Goal: Task Accomplishment & Management: Manage account settings

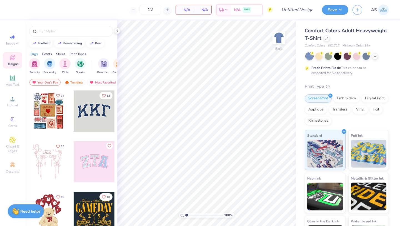
click at [17, 62] on span "Designs" at bounding box center [12, 64] width 12 height 4
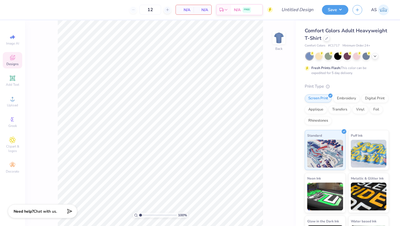
click at [4, 66] on div "Designs" at bounding box center [12, 60] width 19 height 16
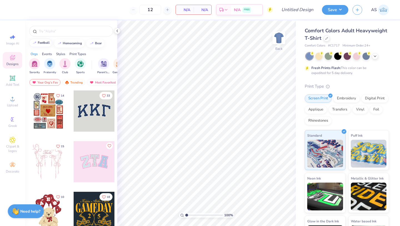
click at [44, 43] on div "football" at bounding box center [44, 42] width 12 height 3
type input "football"
click at [49, 28] on div "football" at bounding box center [71, 31] width 84 height 11
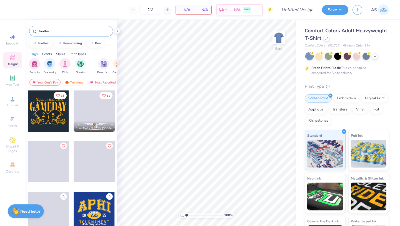
click at [108, 32] on icon at bounding box center [107, 31] width 2 height 2
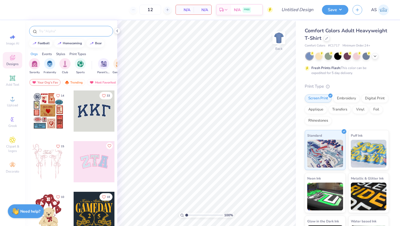
click at [383, 8] on img at bounding box center [383, 9] width 11 height 11
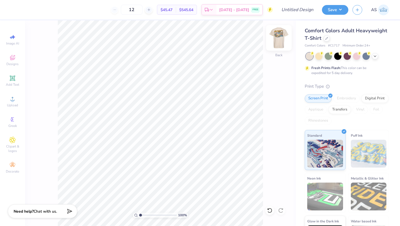
click at [275, 37] on img at bounding box center [279, 38] width 22 height 22
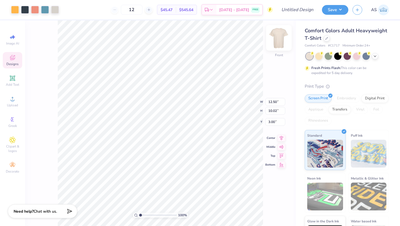
click at [277, 38] on img at bounding box center [279, 38] width 22 height 22
click at [278, 36] on img at bounding box center [279, 38] width 22 height 22
click at [278, 43] on img at bounding box center [279, 38] width 22 height 22
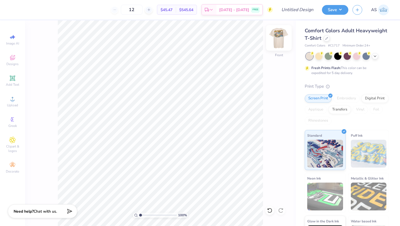
click at [282, 36] on img at bounding box center [279, 38] width 22 height 22
click at [360, 41] on div "Comfort Colors Adult Heavyweight T-Shirt" at bounding box center [347, 34] width 84 height 15
click at [328, 38] on icon at bounding box center [326, 37] width 3 height 3
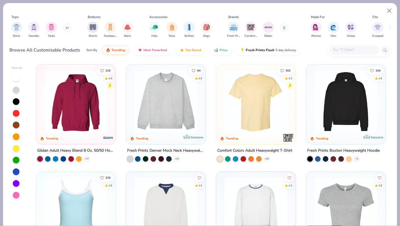
click at [338, 48] on input "text" at bounding box center [354, 50] width 43 height 6
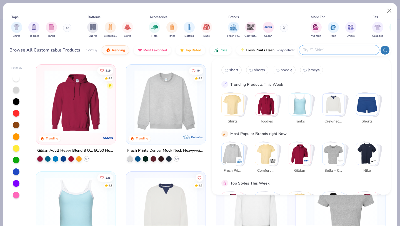
type input "x"
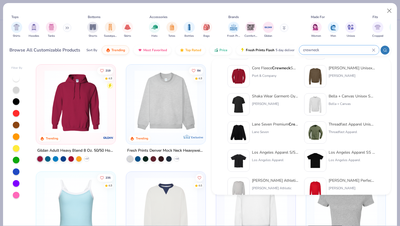
scroll to position [86, 0]
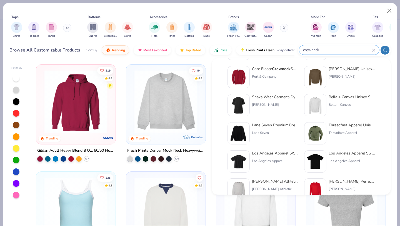
type input "crewneck"
click at [66, 27] on button at bounding box center [67, 28] width 8 height 8
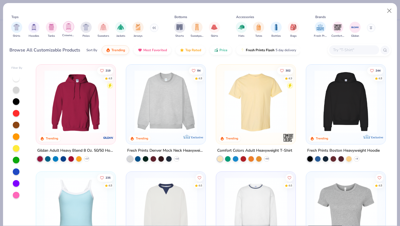
click at [67, 27] on img "filter for Crewnecks" at bounding box center [69, 26] width 6 height 6
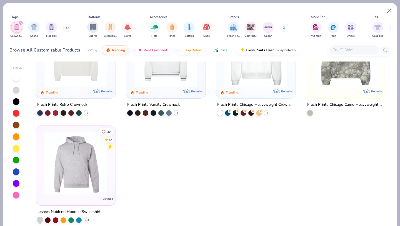
scroll to position [52, 0]
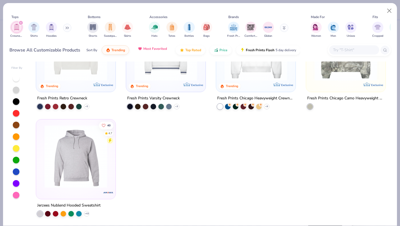
click at [152, 51] on button "Most Favorited" at bounding box center [153, 48] width 38 height 9
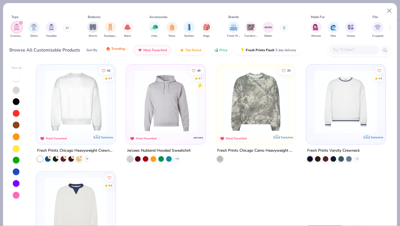
click at [127, 49] on button "Trending" at bounding box center [116, 48] width 28 height 9
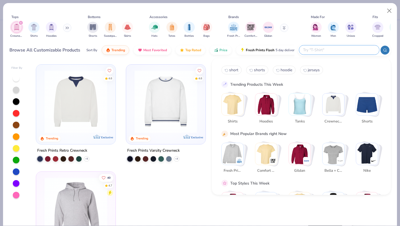
click at [353, 47] on input "text" at bounding box center [339, 50] width 73 height 6
click at [341, 102] on img "Stack Card Button Crewnecks" at bounding box center [334, 104] width 22 height 22
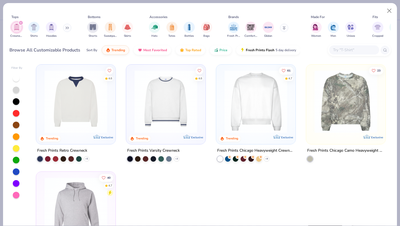
click at [357, 51] on input "text" at bounding box center [354, 50] width 43 height 6
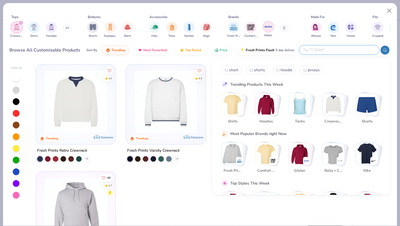
click at [265, 25] on img "filter for Gildan" at bounding box center [268, 27] width 8 height 8
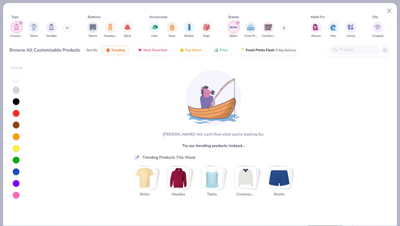
click at [280, 27] on div "Gildan Fresh Prints Comfort Colors" at bounding box center [261, 29] width 70 height 21
click at [237, 22] on icon "filter for Gildan" at bounding box center [238, 23] width 2 height 2
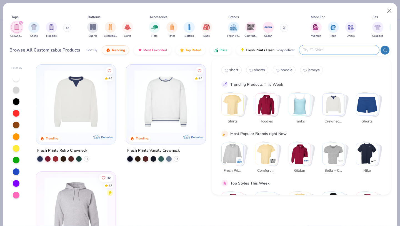
click at [334, 49] on input "text" at bounding box center [339, 50] width 73 height 6
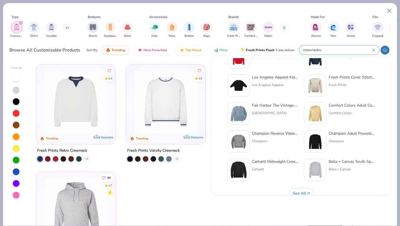
scroll to position [228, 0]
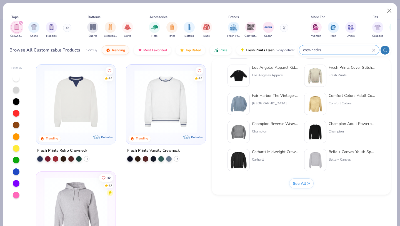
type input "crewnecks"
click at [307, 181] on div "See All" at bounding box center [302, 183] width 18 height 5
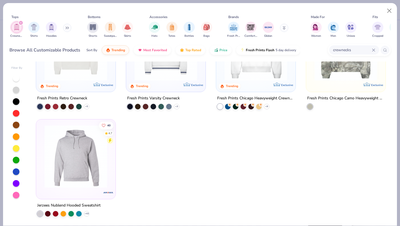
scroll to position [0, 0]
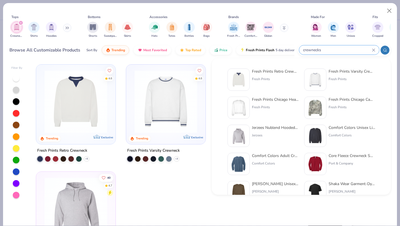
click at [356, 52] on input "crewnecks" at bounding box center [337, 50] width 69 height 6
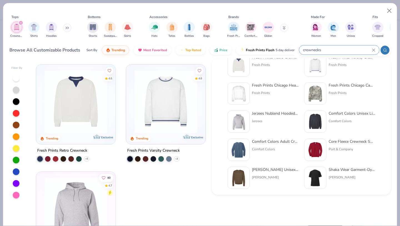
scroll to position [17, 0]
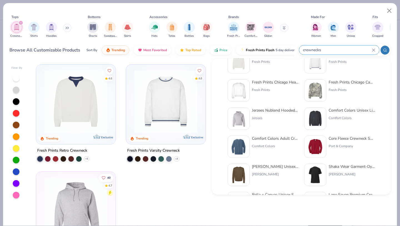
click at [334, 118] on div "Comfort Colors" at bounding box center [352, 117] width 47 height 5
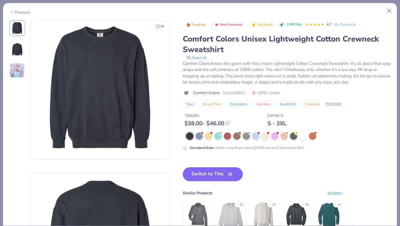
click at [24, 50] on img at bounding box center [17, 49] width 13 height 13
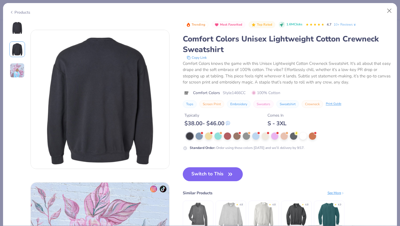
scroll to position [152, 0]
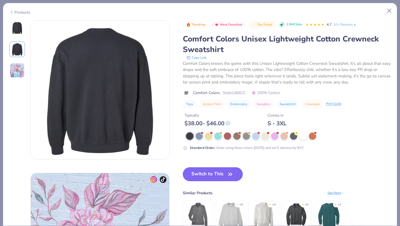
click at [13, 69] on img at bounding box center [17, 70] width 15 height 15
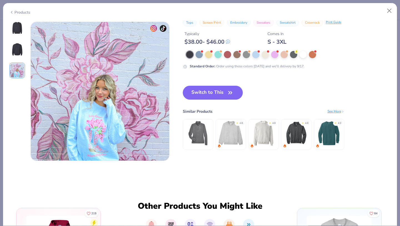
scroll to position [304, 0]
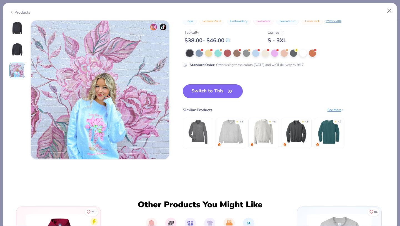
click at [224, 88] on button "Switch to This" at bounding box center [213, 91] width 60 height 14
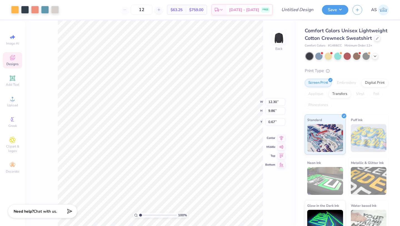
click at [276, 59] on div "100 % Back W 12.30 12.30 " H 9.86 9.86 " Y 0.67 0.67 " Center Middle Top Bottom" at bounding box center [160, 122] width 271 height 205
type input "4.17"
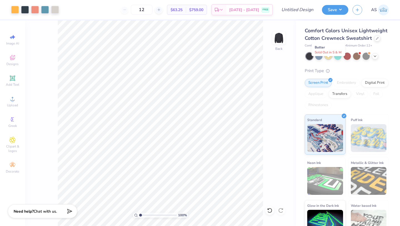
click at [330, 59] on div at bounding box center [328, 55] width 7 height 7
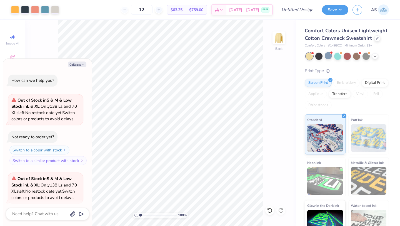
scroll to position [56, 0]
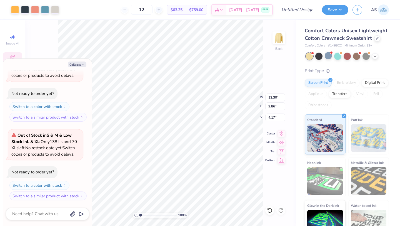
type textarea "x"
type input "1.10"
type textarea "x"
type input "14.81"
type input "11.87"
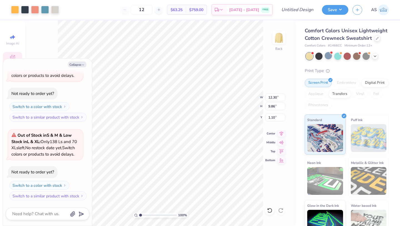
type input "1.23"
type textarea "x"
type input "2.48"
click at [74, 62] on button "Collapse" at bounding box center [77, 64] width 19 height 6
type textarea "x"
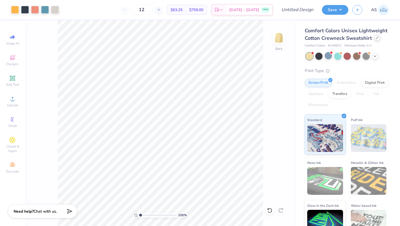
click at [376, 39] on icon at bounding box center [377, 37] width 3 height 3
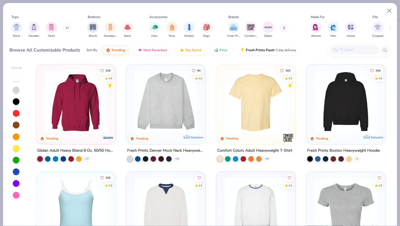
click at [339, 49] on input "text" at bounding box center [354, 50] width 43 height 6
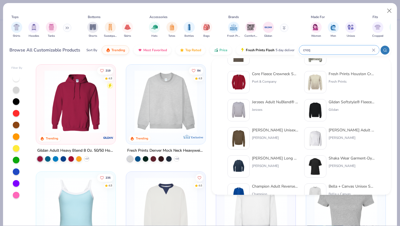
scroll to position [112, 0]
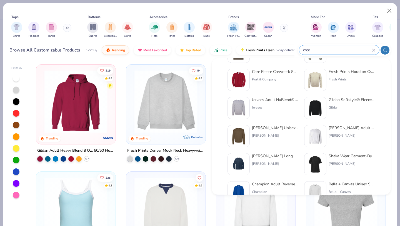
type input "creq"
click at [281, 135] on div "Hanes" at bounding box center [275, 135] width 47 height 5
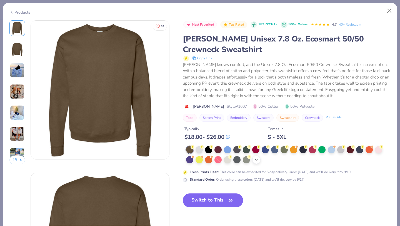
click at [258, 160] on icon at bounding box center [256, 159] width 4 height 4
click at [15, 68] on img at bounding box center [17, 70] width 15 height 15
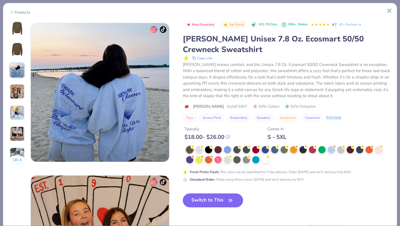
scroll to position [304, 0]
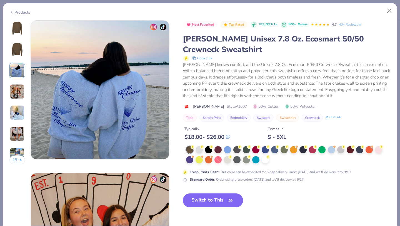
click at [14, 94] on img at bounding box center [17, 91] width 15 height 15
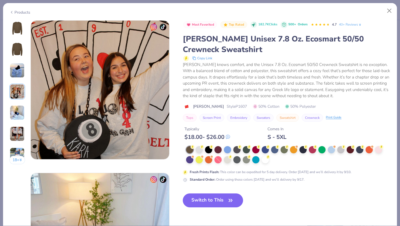
click at [18, 113] on img at bounding box center [17, 112] width 15 height 15
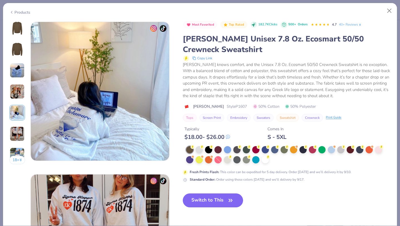
scroll to position [609, 0]
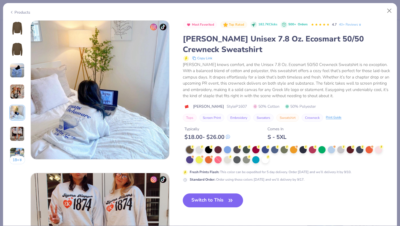
click at [20, 128] on img at bounding box center [17, 133] width 15 height 15
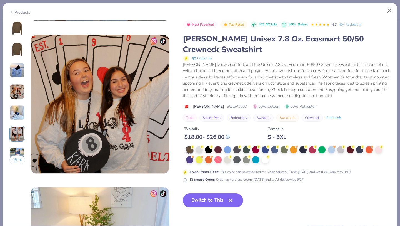
scroll to position [395, 0]
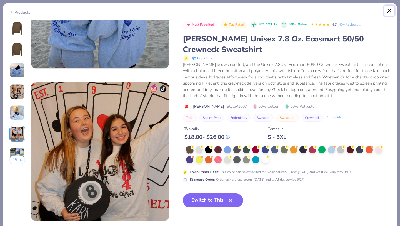
click at [392, 11] on button "Close" at bounding box center [389, 11] width 11 height 11
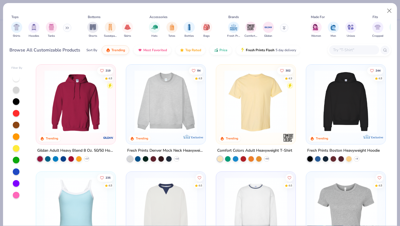
click at [334, 50] on input "text" at bounding box center [354, 50] width 43 height 6
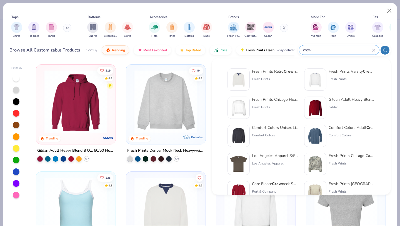
type input "crew"
click at [334, 106] on div "Gildan" at bounding box center [352, 106] width 47 height 5
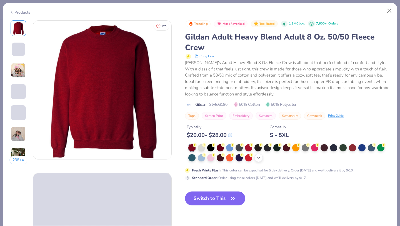
click at [259, 157] on icon at bounding box center [258, 157] width 4 height 4
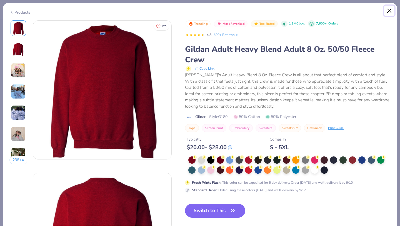
click at [387, 11] on button "Close" at bounding box center [389, 11] width 11 height 11
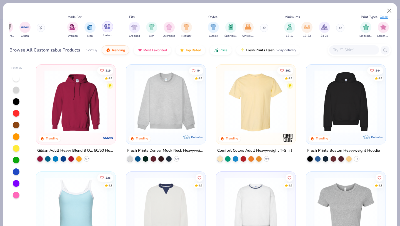
scroll to position [0, 275]
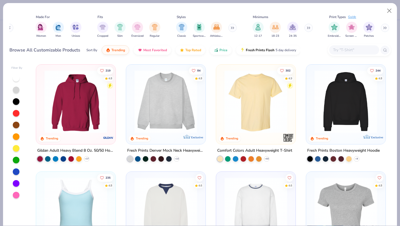
click at [342, 47] on input "text" at bounding box center [354, 50] width 43 height 6
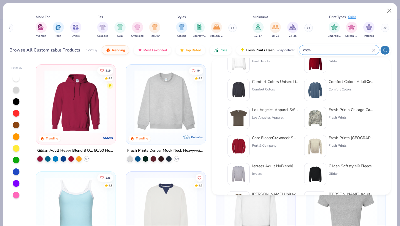
scroll to position [74, 0]
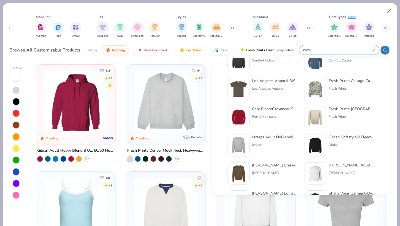
type input "crew"
click at [354, 142] on div "Gildan" at bounding box center [352, 144] width 47 height 5
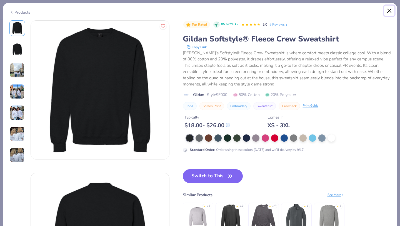
click at [389, 11] on button "Close" at bounding box center [389, 11] width 11 height 11
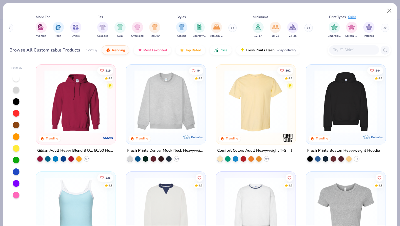
click at [346, 46] on div at bounding box center [354, 49] width 50 height 9
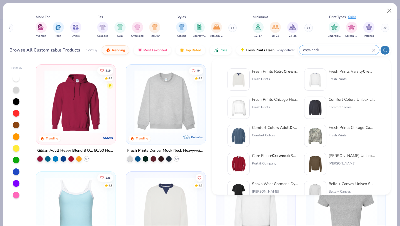
type input "crewneck"
click at [281, 99] on div "Fresh Prints Chicago Heavyweight Crewneck" at bounding box center [275, 99] width 47 height 6
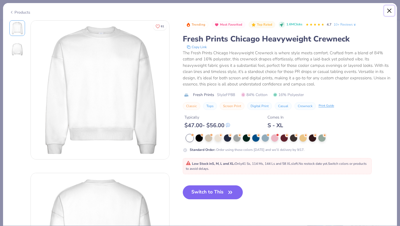
click at [388, 11] on button "Close" at bounding box center [389, 11] width 11 height 11
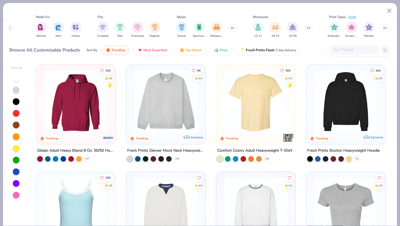
click at [360, 54] on div at bounding box center [354, 49] width 50 height 9
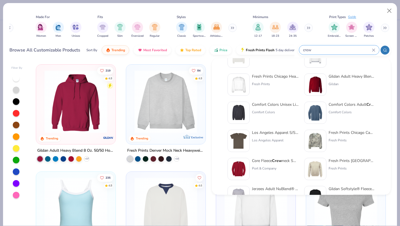
scroll to position [72, 0]
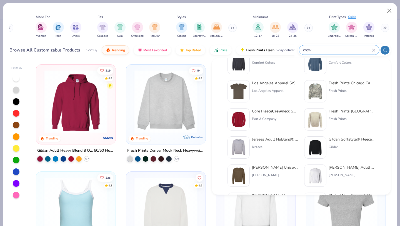
type input "crew"
click at [273, 136] on div "Jerzees Adult NuBlend® Fleece Crew" at bounding box center [275, 139] width 47 height 6
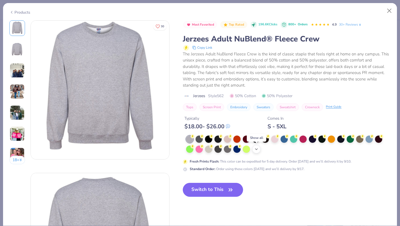
click at [256, 151] on div "+ 10" at bounding box center [256, 149] width 8 height 8
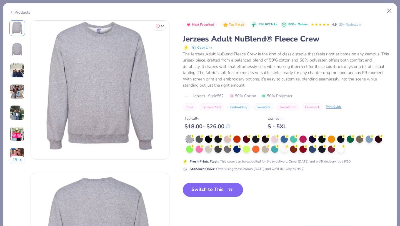
click at [14, 75] on img at bounding box center [17, 70] width 15 height 15
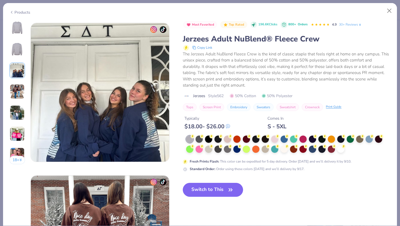
scroll to position [304, 0]
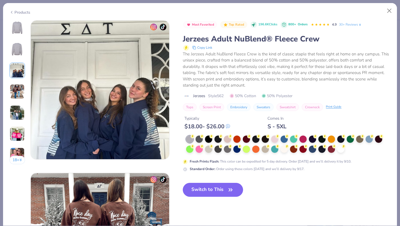
click at [13, 94] on img at bounding box center [17, 91] width 15 height 15
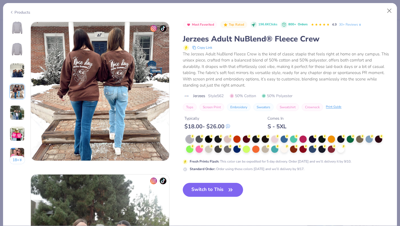
scroll to position [457, 0]
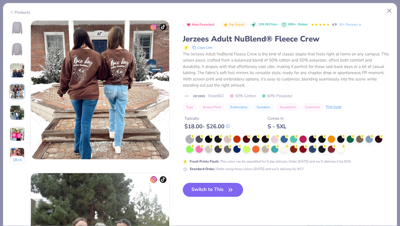
click at [16, 113] on img at bounding box center [17, 112] width 15 height 15
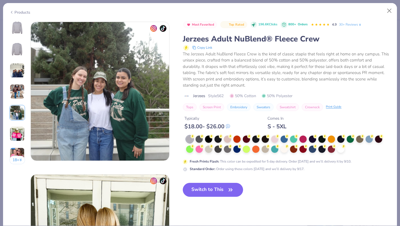
scroll to position [609, 0]
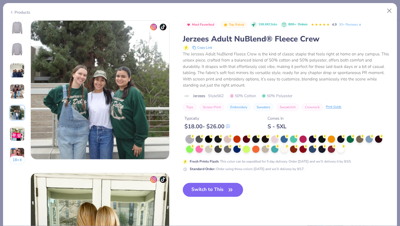
click at [16, 131] on img at bounding box center [17, 133] width 15 height 15
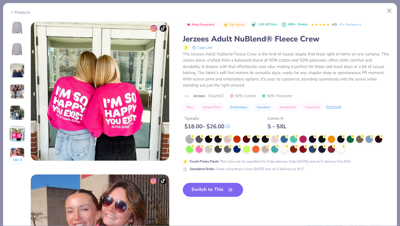
scroll to position [761, 0]
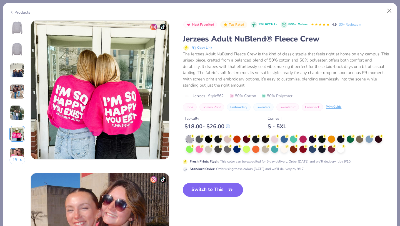
click at [16, 153] on img at bounding box center [17, 154] width 15 height 15
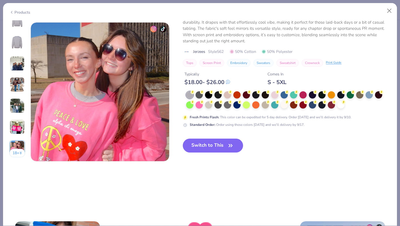
scroll to position [913, 0]
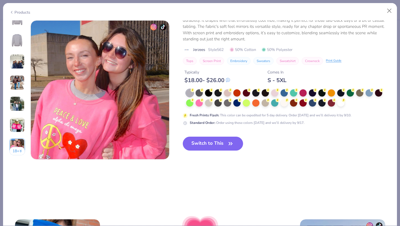
click at [15, 128] on img at bounding box center [17, 124] width 15 height 15
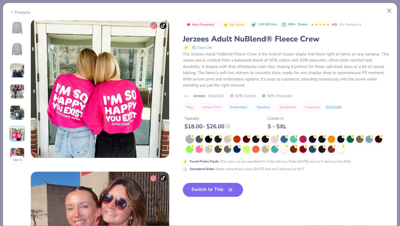
scroll to position [761, 0]
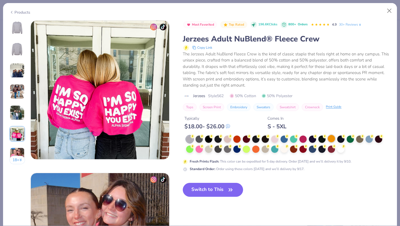
click at [331, 137] on div at bounding box center [331, 138] width 7 height 7
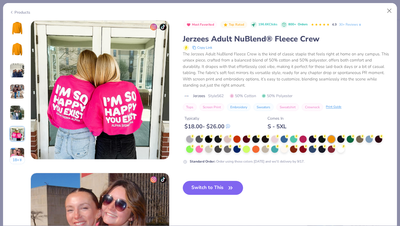
click at [18, 31] on img at bounding box center [17, 27] width 13 height 13
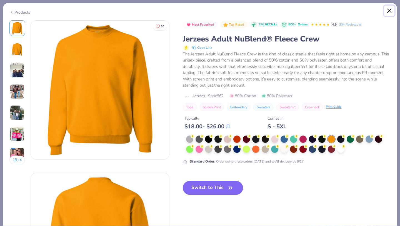
click at [387, 8] on button "Close" at bounding box center [389, 11] width 11 height 11
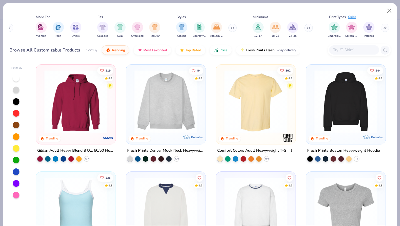
click at [340, 51] on input "text" at bounding box center [354, 50] width 43 height 6
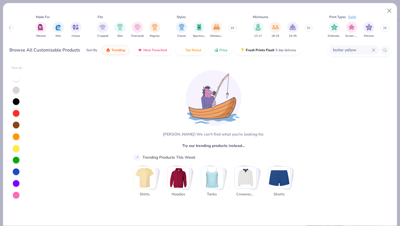
click at [376, 49] on div "butter yellow" at bounding box center [354, 49] width 50 height 9
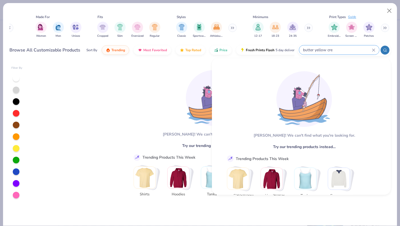
click at [371, 48] on input "butter yellow cre" at bounding box center [337, 50] width 69 height 6
click at [374, 52] on div "butter yellow cre" at bounding box center [339, 49] width 80 height 9
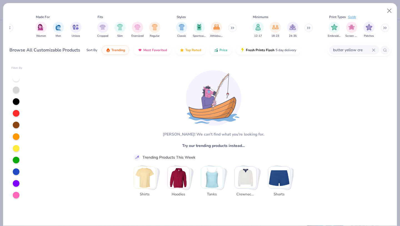
type input "butter yellow crec"
click at [374, 49] on icon at bounding box center [373, 50] width 3 height 3
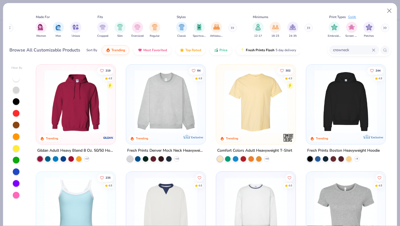
type input "crewneck"
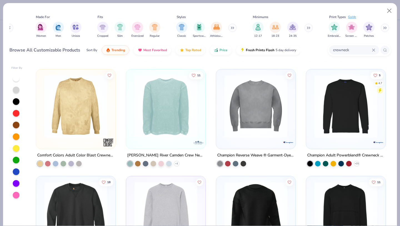
scroll to position [636, 0]
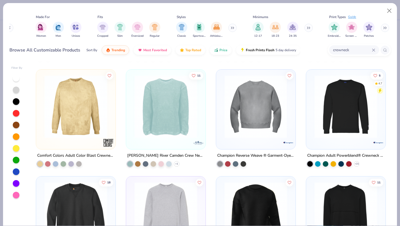
click at [255, 117] on div at bounding box center [255, 106] width 205 height 63
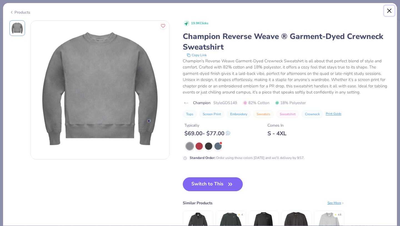
click at [390, 12] on button "Close" at bounding box center [389, 11] width 11 height 11
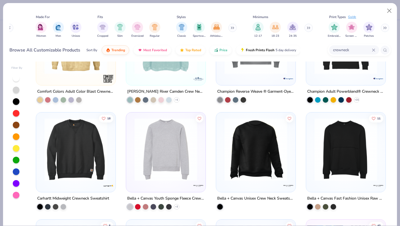
scroll to position [723, 0]
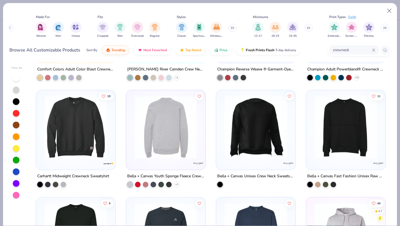
click at [132, 117] on img at bounding box center [97, 127] width 68 height 63
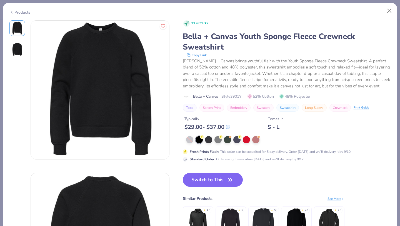
click at [21, 49] on img at bounding box center [17, 49] width 13 height 13
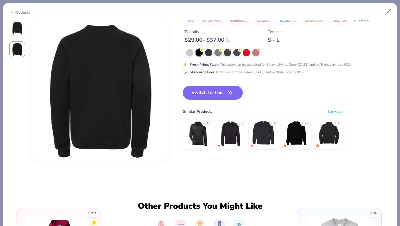
scroll to position [152, 0]
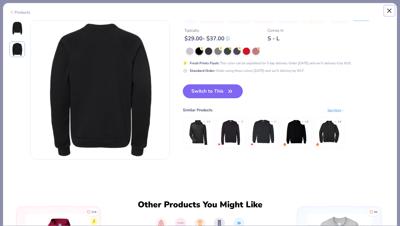
click at [389, 8] on button "Close" at bounding box center [389, 11] width 11 height 11
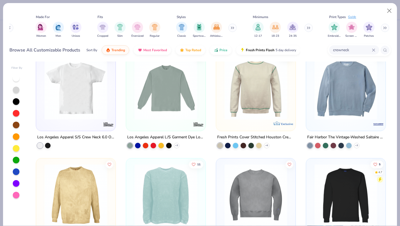
scroll to position [549, 0]
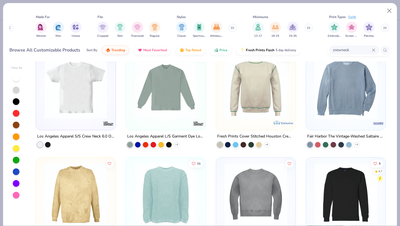
click at [369, 79] on img at bounding box center [346, 87] width 68 height 63
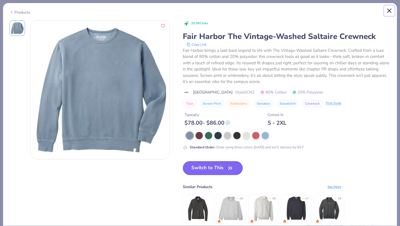
click at [391, 12] on button "Close" at bounding box center [389, 11] width 11 height 11
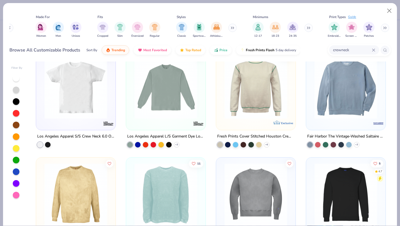
click at [197, 79] on img at bounding box center [166, 87] width 68 height 63
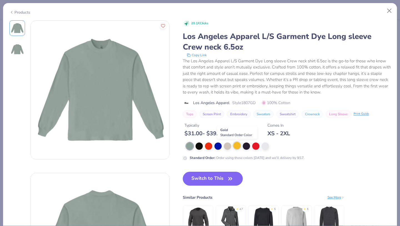
click at [237, 147] on div at bounding box center [236, 145] width 7 height 7
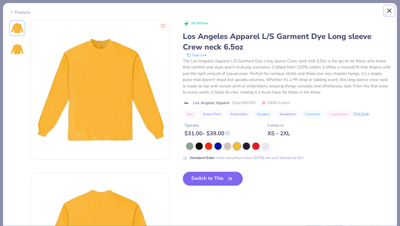
click at [392, 12] on button "Close" at bounding box center [389, 11] width 11 height 11
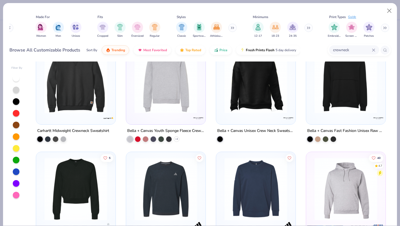
scroll to position [768, 0]
click at [69, 111] on img at bounding box center [76, 81] width 68 height 63
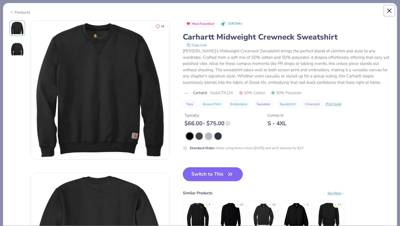
click at [389, 10] on button "Close" at bounding box center [389, 11] width 11 height 11
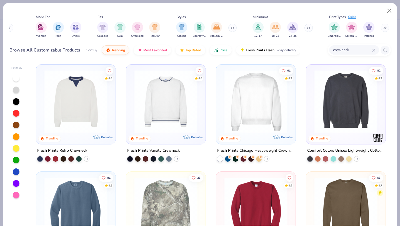
click at [182, 108] on img at bounding box center [166, 101] width 68 height 63
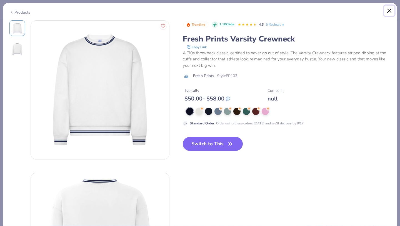
click at [388, 10] on button "Close" at bounding box center [389, 11] width 11 height 11
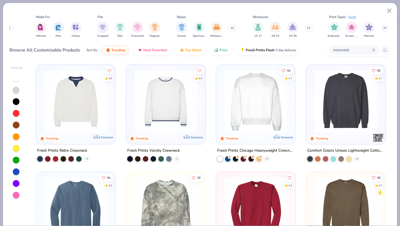
click at [335, 94] on img at bounding box center [346, 101] width 68 height 63
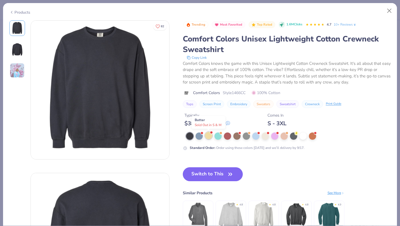
click at [211, 138] on div at bounding box center [208, 135] width 7 height 7
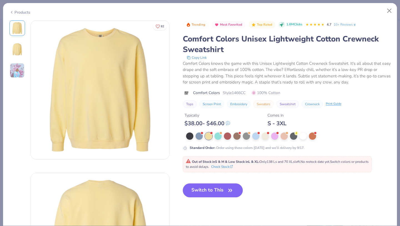
click at [17, 48] on img at bounding box center [17, 49] width 13 height 13
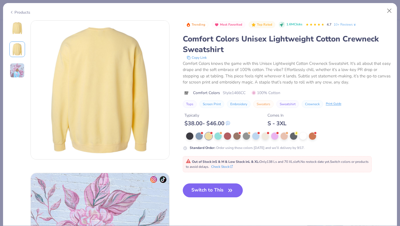
click at [17, 68] on img at bounding box center [17, 70] width 15 height 15
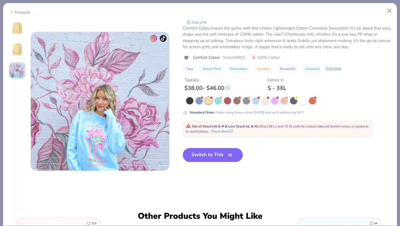
scroll to position [304, 0]
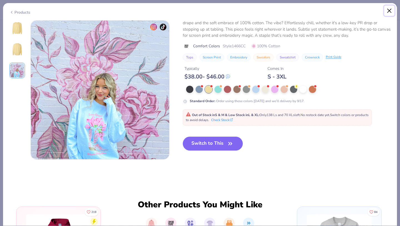
click at [390, 10] on button "Close" at bounding box center [389, 11] width 11 height 11
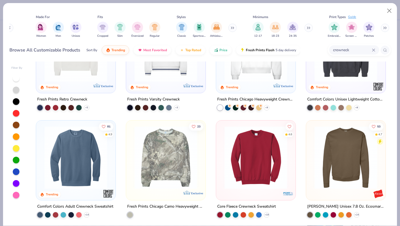
scroll to position [51, 0]
click at [82, 169] on img at bounding box center [76, 157] width 68 height 63
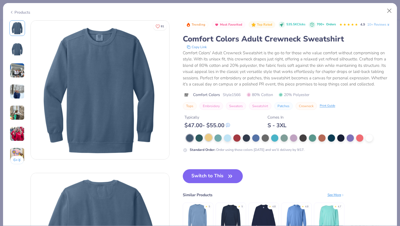
click at [208, 141] on div at bounding box center [208, 137] width 7 height 7
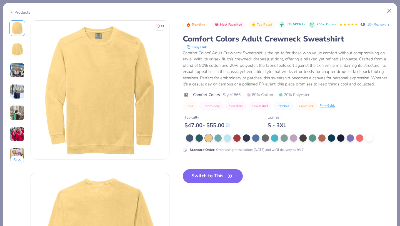
click at [18, 51] on img at bounding box center [17, 49] width 13 height 13
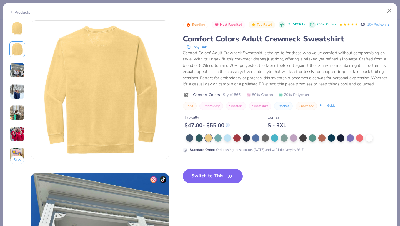
click at [16, 65] on img at bounding box center [17, 70] width 15 height 15
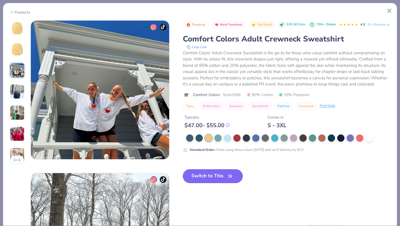
click at [14, 86] on img at bounding box center [17, 91] width 15 height 15
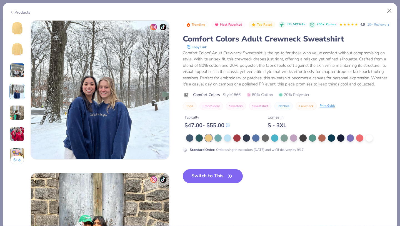
click at [14, 108] on img at bounding box center [17, 112] width 15 height 15
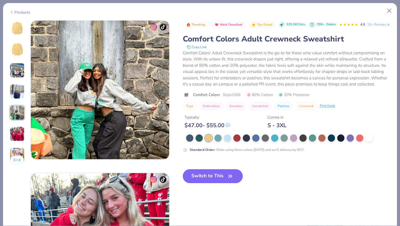
click at [13, 136] on img at bounding box center [17, 133] width 15 height 15
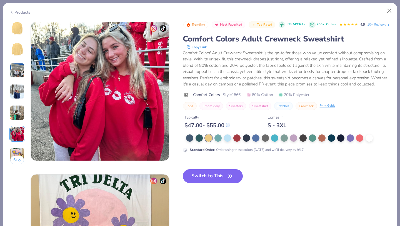
scroll to position [761, 0]
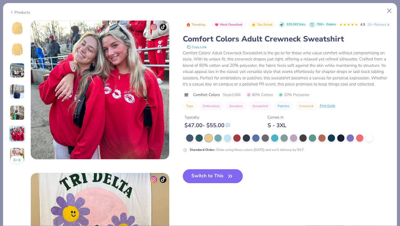
click at [13, 157] on button "6 +" at bounding box center [17, 160] width 14 height 8
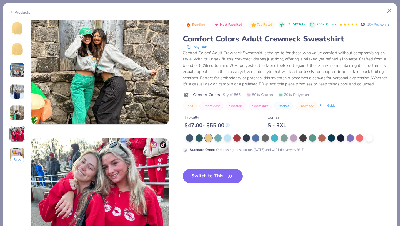
scroll to position [598, 0]
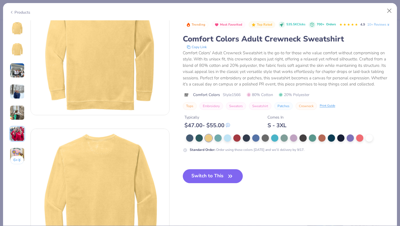
click at [14, 71] on img at bounding box center [17, 70] width 15 height 15
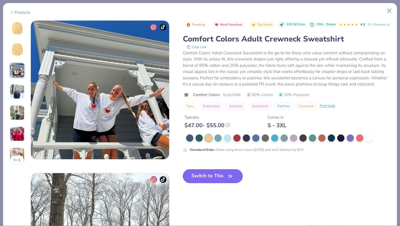
click at [16, 88] on img at bounding box center [17, 91] width 15 height 15
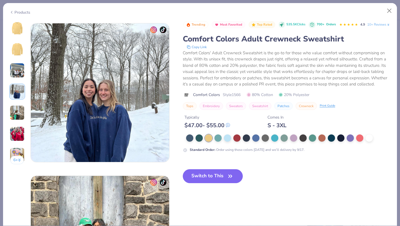
scroll to position [457, 0]
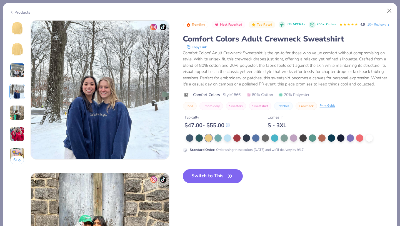
click at [18, 113] on img at bounding box center [17, 112] width 15 height 15
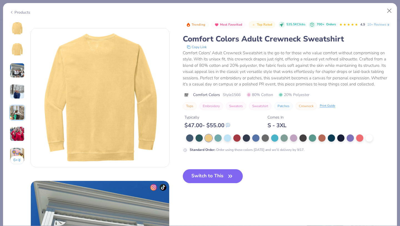
scroll to position [0, 0]
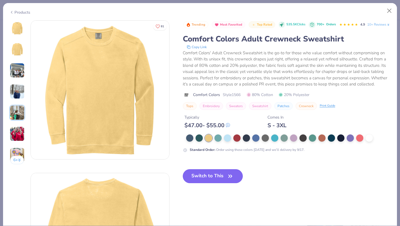
click at [208, 183] on button "Switch to This" at bounding box center [213, 176] width 60 height 14
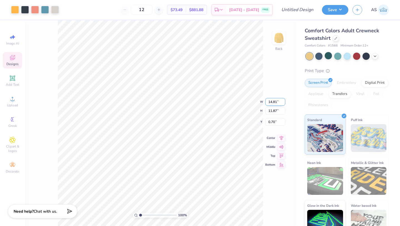
click at [240, 91] on div "100 % Back W 14.81 14.81 " H 11.87 11.87 " Y 0.70 0.70 " Center Middle Top Bott…" at bounding box center [160, 122] width 271 height 205
type input "13.98"
type input "11.21"
type input "1.37"
type input "13.22"
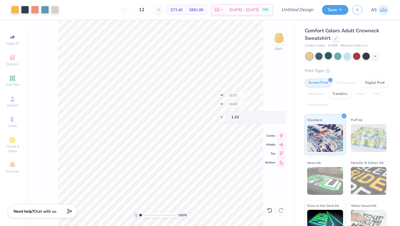
type input "10.60"
type input "1.33"
type input "3.50"
click at [41, 74] on div "100 % Back" at bounding box center [160, 122] width 271 height 205
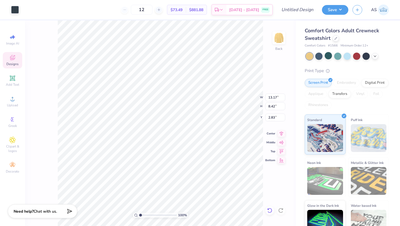
click at [269, 210] on icon at bounding box center [270, 210] width 6 height 6
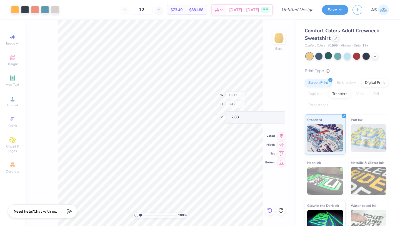
click at [270, 212] on icon at bounding box center [270, 210] width 6 height 6
type input "2.12"
click at [153, 10] on input "12" at bounding box center [142, 10] width 22 height 10
click at [147, 9] on input "12" at bounding box center [142, 10] width 22 height 10
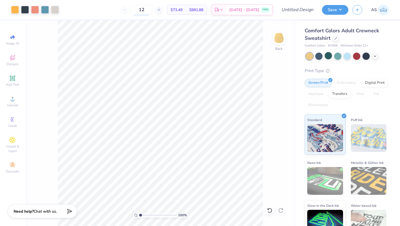
click at [147, 9] on input "12" at bounding box center [142, 10] width 22 height 10
click at [144, 5] on input "100" at bounding box center [139, 10] width 22 height 10
type input "200"
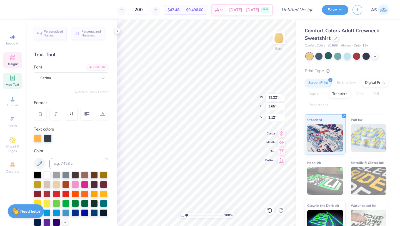
click at [117, 31] on icon at bounding box center [117, 31] width 4 height 4
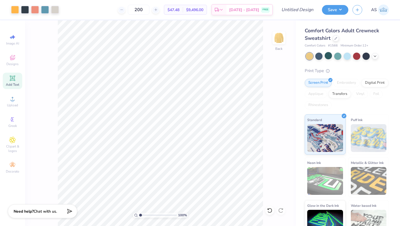
click at [334, 45] on span "# 1566" at bounding box center [333, 45] width 10 height 5
copy span "1566"
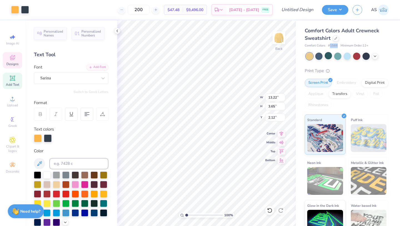
type input "13.22"
type input "3.65"
type input "2.12"
click at [14, 64] on span "Designs" at bounding box center [12, 64] width 12 height 4
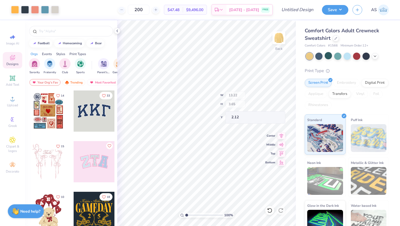
type input "10.60"
click at [118, 30] on icon at bounding box center [117, 31] width 4 height 4
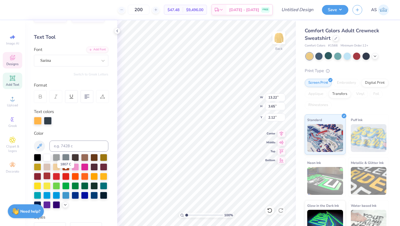
scroll to position [19, 0]
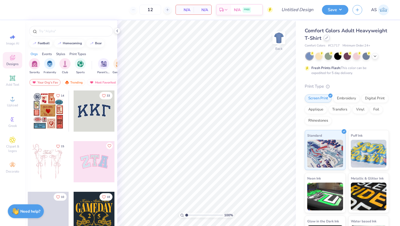
click at [328, 39] on icon at bounding box center [326, 37] width 3 height 3
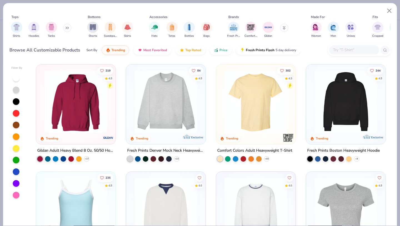
click at [35, 31] on div "filter for Hoodies" at bounding box center [33, 27] width 11 height 11
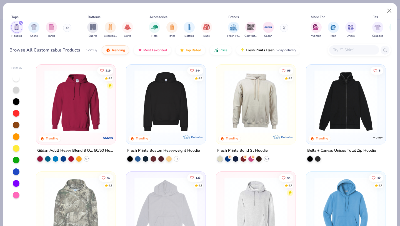
click at [244, 105] on img at bounding box center [256, 101] width 68 height 63
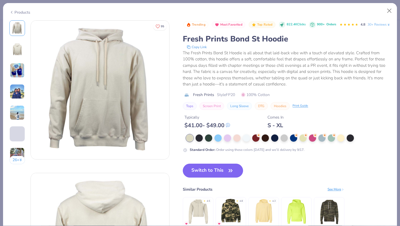
click at [23, 53] on img at bounding box center [17, 49] width 13 height 13
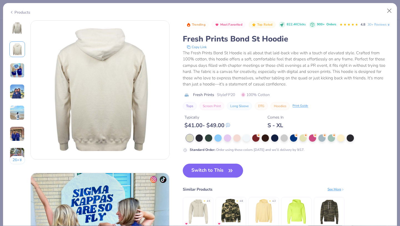
click at [14, 89] on img at bounding box center [17, 91] width 15 height 15
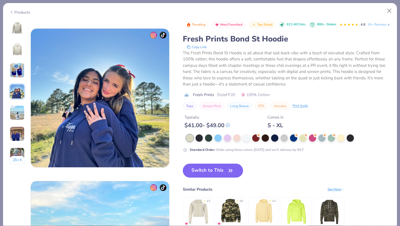
scroll to position [457, 0]
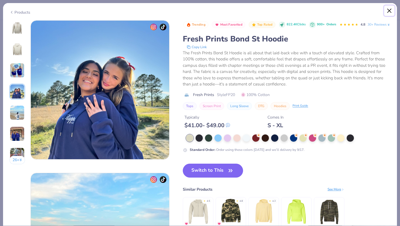
click at [391, 12] on button "Close" at bounding box center [389, 11] width 11 height 11
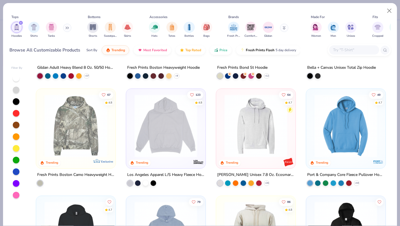
scroll to position [83, 0]
click at [329, 133] on img at bounding box center [346, 125] width 68 height 63
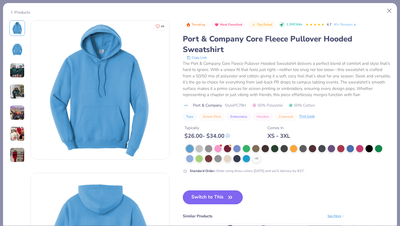
click at [17, 68] on img at bounding box center [17, 70] width 15 height 15
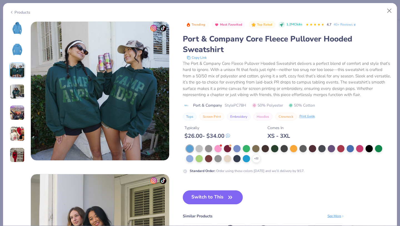
scroll to position [304, 0]
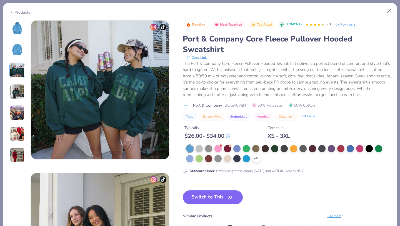
click at [14, 90] on img at bounding box center [17, 91] width 15 height 15
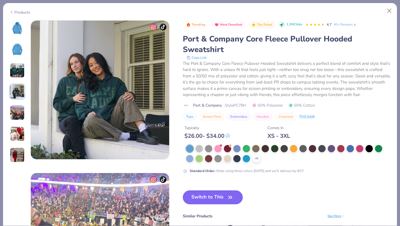
click at [13, 118] on img at bounding box center [17, 112] width 15 height 15
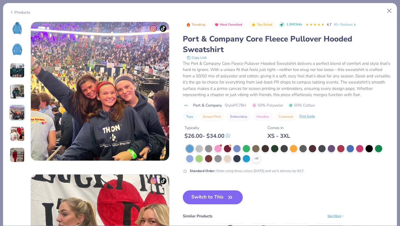
scroll to position [609, 0]
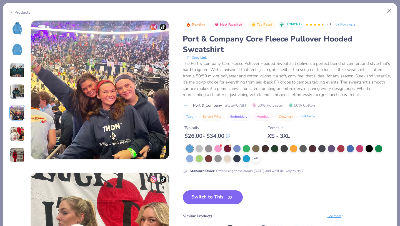
click at [13, 136] on img at bounding box center [17, 133] width 15 height 15
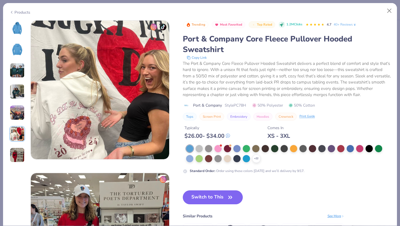
click at [16, 156] on img at bounding box center [17, 154] width 15 height 15
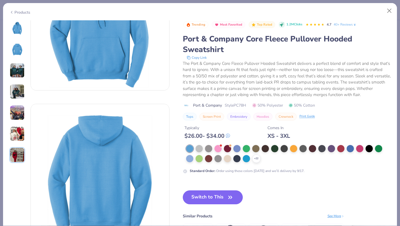
scroll to position [69, 0]
click at [255, 161] on icon at bounding box center [256, 158] width 4 height 4
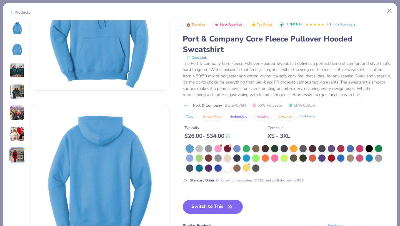
click at [243, 171] on div at bounding box center [246, 167] width 7 height 7
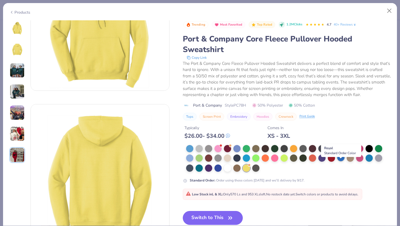
click at [341, 161] on div at bounding box center [340, 157] width 7 height 7
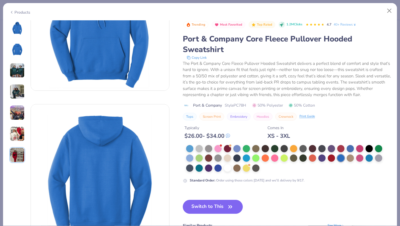
scroll to position [12, 0]
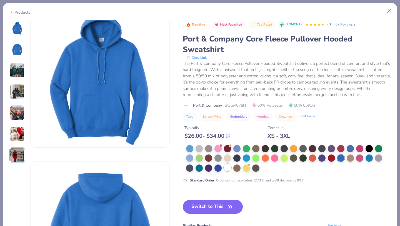
click at [229, 171] on div at bounding box center [227, 167] width 7 height 7
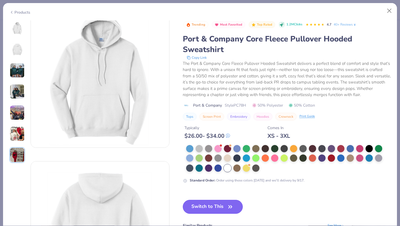
click at [221, 213] on button "Switch to This" at bounding box center [213, 206] width 60 height 14
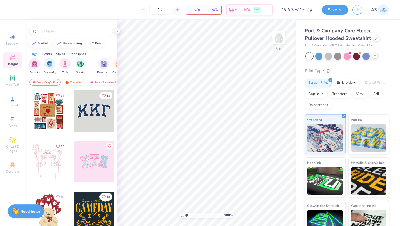
click at [374, 58] on div at bounding box center [375, 56] width 6 height 6
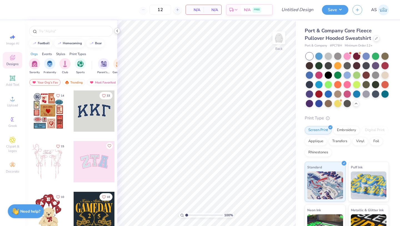
click at [118, 30] on polyline at bounding box center [117, 31] width 1 height 2
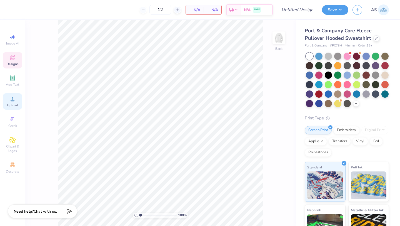
click at [15, 108] on div "Upload" at bounding box center [12, 101] width 19 height 16
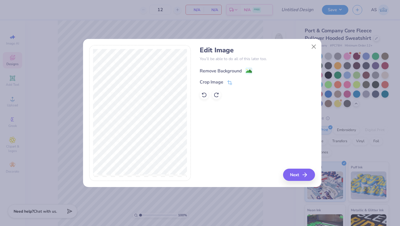
click at [228, 71] on div "Remove Background" at bounding box center [221, 71] width 42 height 7
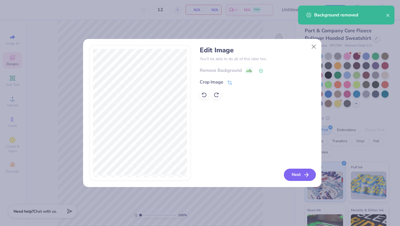
click at [296, 175] on button "Next" at bounding box center [300, 174] width 32 height 12
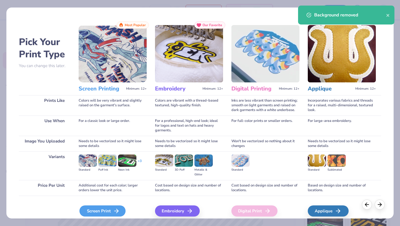
click at [107, 213] on div "Screen Print" at bounding box center [102, 210] width 46 height 11
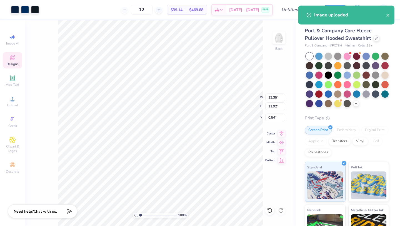
type input "5.27"
type input "4.70"
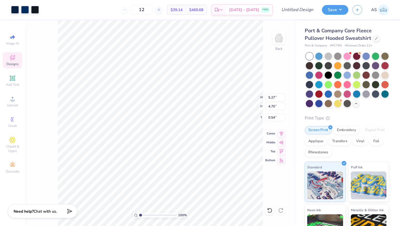
type input "0.65"
type input "3.91"
type input "3.49"
click at [271, 213] on div at bounding box center [269, 210] width 9 height 9
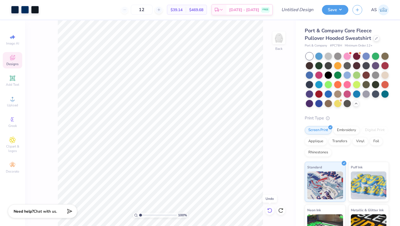
click at [271, 213] on div at bounding box center [269, 210] width 9 height 9
click at [277, 213] on div at bounding box center [280, 210] width 9 height 9
type input "0.50"
type input "0.75"
type input "1.05"
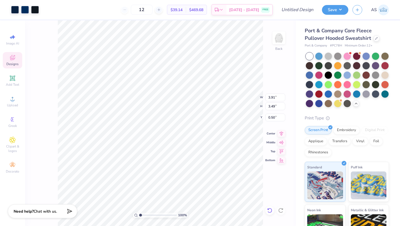
type input "2.93"
type input "3.00"
type input "1.22"
click at [9, 9] on div "Art colors" at bounding box center [19, 9] width 39 height 19
click at [14, 9] on div at bounding box center [15, 9] width 8 height 8
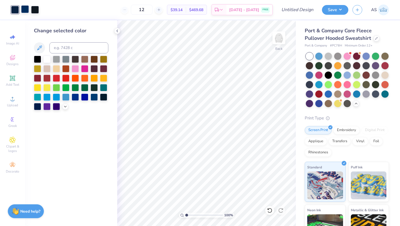
click at [25, 11] on div at bounding box center [25, 9] width 8 height 8
click at [11, 8] on div at bounding box center [15, 9] width 8 height 8
click at [84, 46] on input at bounding box center [78, 47] width 59 height 11
type input "648"
click at [26, 14] on div "Art colors" at bounding box center [14, 9] width 29 height 19
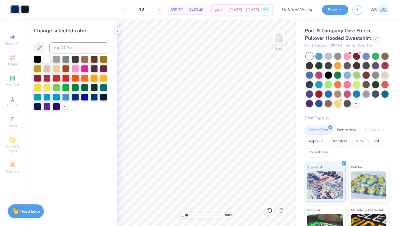
click at [25, 11] on div at bounding box center [25, 9] width 8 height 8
click at [62, 47] on input at bounding box center [78, 47] width 59 height 11
type input "648"
click at [114, 33] on div "Change selected color" at bounding box center [71, 122] width 92 height 205
click at [116, 31] on icon at bounding box center [117, 31] width 4 height 4
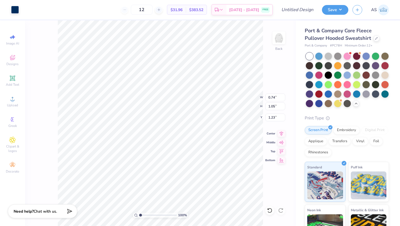
type input "0.77"
type input "1.04"
type input "1.62"
click at [269, 210] on icon at bounding box center [270, 210] width 6 height 6
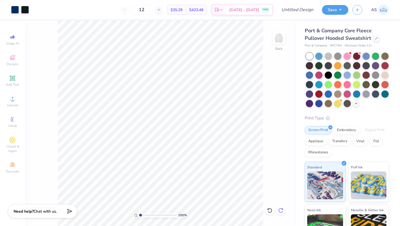
click at [280, 211] on icon at bounding box center [281, 210] width 6 height 6
type input "1.12"
drag, startPoint x: 141, startPoint y: 214, endPoint x: 149, endPoint y: 215, distance: 8.9
type input "3.47"
click at [149, 215] on input "range" at bounding box center [158, 214] width 38 height 5
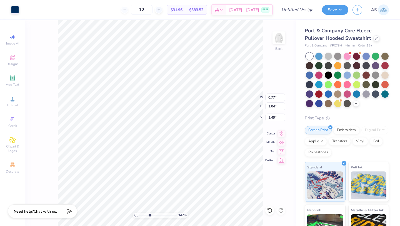
type input "1.51"
type input "0.48"
type input "0.81"
type input "1.49"
type input "1.63"
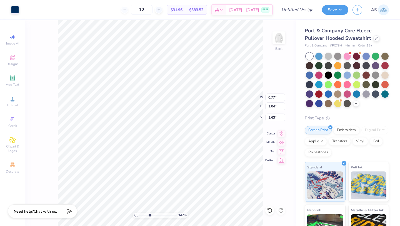
type input "1.51"
type input "0.19"
type input "0.30"
type input "1.74"
type input "0.50"
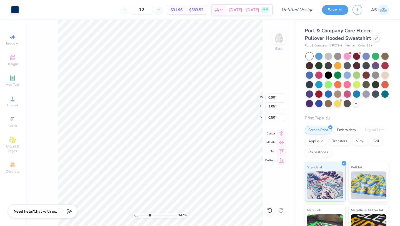
type input "1.23"
type input "0.50"
type input "1.51"
type input "1.59"
type input "1.56"
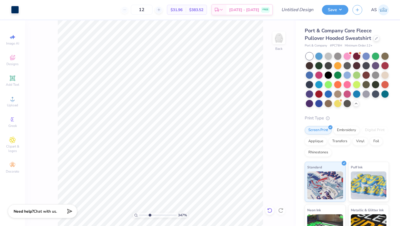
click at [268, 210] on icon at bounding box center [270, 210] width 6 height 6
type input "1.43"
type input "1.23"
type input "1.48"
type input "3.88"
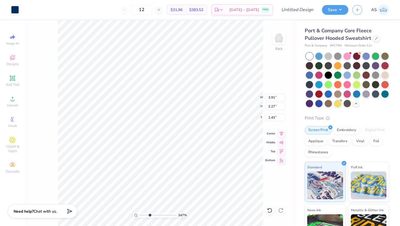
type input "2.25"
type input "1.45"
click at [271, 211] on icon at bounding box center [269, 210] width 5 height 5
type input "3.91"
type input "2.27"
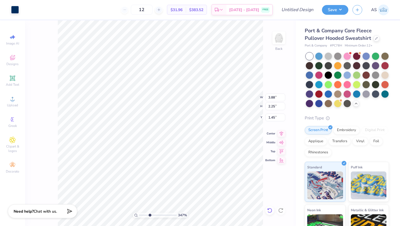
type input "1.43"
click at [271, 211] on icon at bounding box center [269, 210] width 5 height 5
click at [150, 215] on input "range" at bounding box center [158, 214] width 38 height 5
drag, startPoint x: 150, startPoint y: 214, endPoint x: 135, endPoint y: 215, distance: 15.0
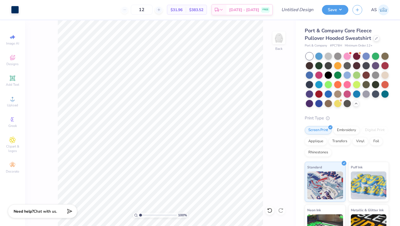
click at [139, 215] on input "range" at bounding box center [158, 214] width 38 height 5
drag, startPoint x: 141, startPoint y: 215, endPoint x: 146, endPoint y: 214, distance: 5.6
click at [146, 214] on input "range" at bounding box center [158, 214] width 38 height 5
click at [13, 101] on circle at bounding box center [12, 100] width 3 height 3
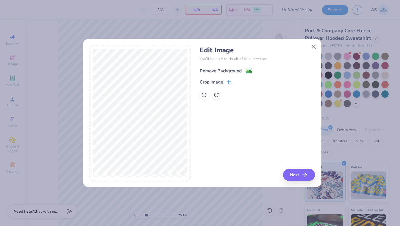
click at [229, 66] on div "Edit Image You’ll be able to do all of this later too. Remove Background Crop I…" at bounding box center [257, 72] width 115 height 53
click at [229, 70] on div "Remove Background" at bounding box center [221, 71] width 42 height 7
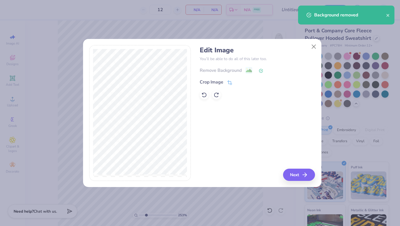
click at [260, 70] on icon at bounding box center [261, 71] width 4 height 4
click at [246, 71] on div "Remove Background" at bounding box center [257, 70] width 115 height 7
click at [202, 97] on icon at bounding box center [204, 95] width 6 height 6
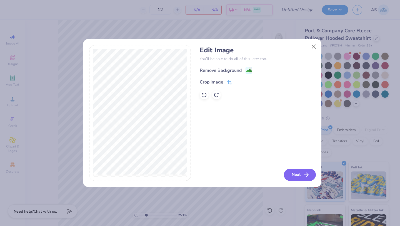
click at [302, 176] on button "Next" at bounding box center [300, 174] width 32 height 12
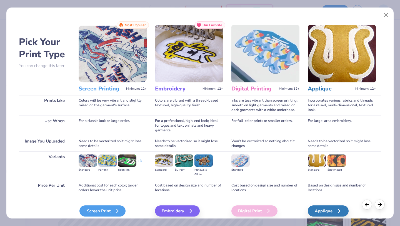
click at [103, 210] on div "Screen Print" at bounding box center [102, 210] width 46 height 11
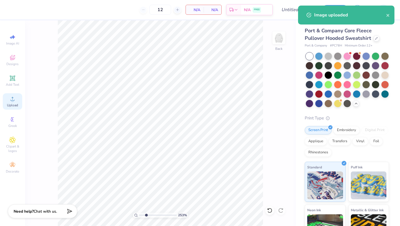
click at [17, 98] on div "Upload" at bounding box center [12, 101] width 19 height 16
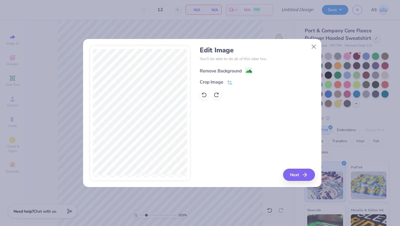
click at [211, 71] on div "Remove Background" at bounding box center [221, 71] width 42 height 7
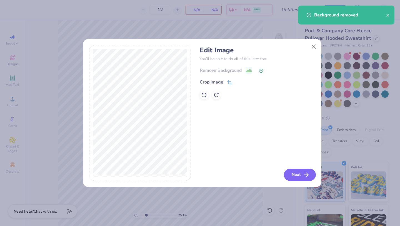
click at [298, 179] on button "Next" at bounding box center [300, 174] width 32 height 12
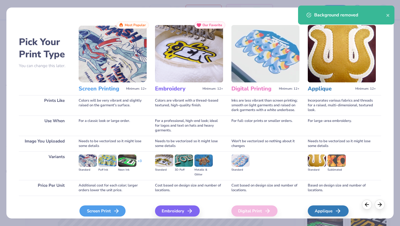
click at [117, 211] on line at bounding box center [116, 211] width 4 height 0
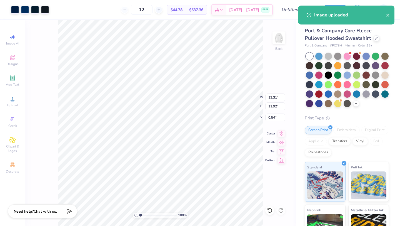
type input "1"
drag, startPoint x: 147, startPoint y: 214, endPoint x: 135, endPoint y: 213, distance: 12.2
click at [135, 213] on div "100 %" at bounding box center [161, 214] width 56 height 5
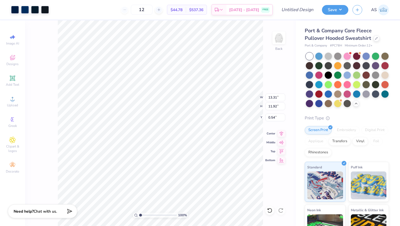
type input "3.90"
type input "3.49"
type input "0.94"
click at [36, 8] on div at bounding box center [35, 9] width 8 height 8
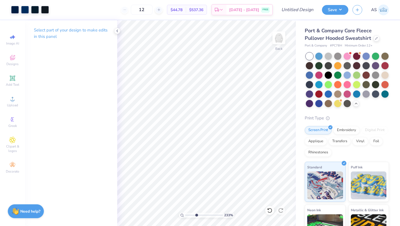
drag, startPoint x: 187, startPoint y: 214, endPoint x: 196, endPoint y: 217, distance: 9.2
type input "3.65"
click at [196, 217] on input "range" at bounding box center [204, 214] width 38 height 5
click at [116, 32] on icon at bounding box center [117, 31] width 4 height 4
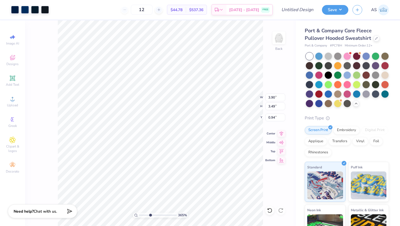
type input "0.71"
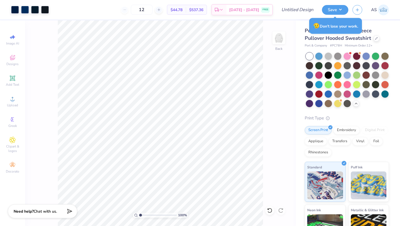
drag, startPoint x: 151, startPoint y: 215, endPoint x: 139, endPoint y: 216, distance: 12.6
type input "1"
click at [139, 216] on input "range" at bounding box center [158, 214] width 38 height 5
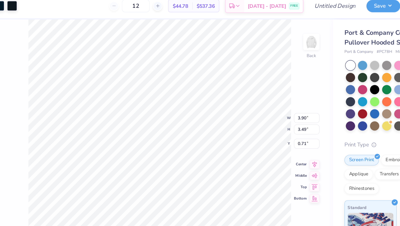
type input "1.26"
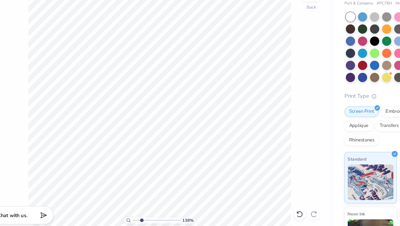
drag, startPoint x: 139, startPoint y: 214, endPoint x: 146, endPoint y: 216, distance: 6.8
click at [146, 216] on input "range" at bounding box center [158, 214] width 38 height 5
type input "1"
click at [134, 212] on div "100 %" at bounding box center [160, 122] width 205 height 205
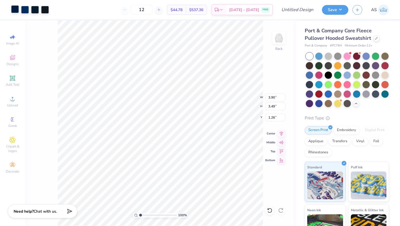
click at [13, 8] on div at bounding box center [15, 9] width 8 height 8
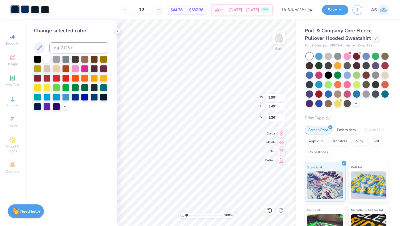
click at [24, 10] on div at bounding box center [25, 9] width 8 height 8
click at [14, 10] on div at bounding box center [15, 9] width 8 height 8
click at [66, 49] on input at bounding box center [78, 47] width 59 height 11
type input "648"
click at [29, 11] on div at bounding box center [25, 9] width 8 height 8
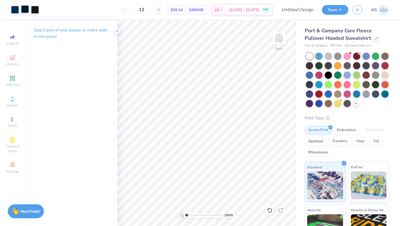
click at [28, 12] on div at bounding box center [25, 9] width 8 height 8
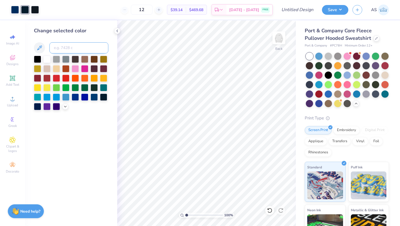
click at [60, 48] on input at bounding box center [78, 47] width 59 height 11
type input "648"
click at [21, 10] on div at bounding box center [25, 9] width 8 height 8
click at [55, 46] on input at bounding box center [78, 47] width 59 height 11
type input "648"
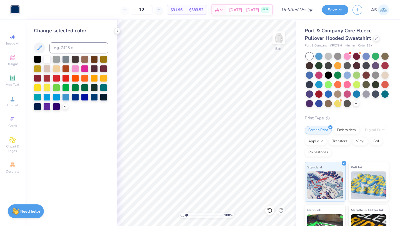
click at [116, 36] on div "Change selected color" at bounding box center [71, 122] width 92 height 205
click at [116, 33] on div at bounding box center [117, 31] width 6 height 6
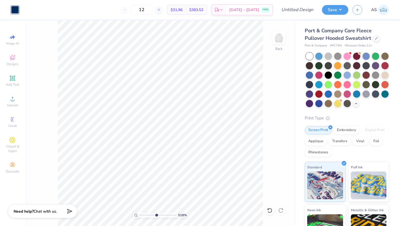
drag, startPoint x: 140, startPoint y: 214, endPoint x: 156, endPoint y: 216, distance: 16.2
click at [156, 216] on input "range" at bounding box center [158, 214] width 38 height 5
type input "1"
drag, startPoint x: 155, startPoint y: 214, endPoint x: 135, endPoint y: 213, distance: 20.0
click at [135, 213] on div "100 %" at bounding box center [161, 214] width 56 height 5
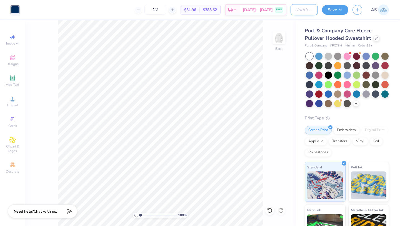
click at [306, 6] on input "Design Title" at bounding box center [304, 9] width 27 height 11
type input "Men's Hoodie #1"
click at [331, 8] on button "Save" at bounding box center [335, 9] width 26 height 10
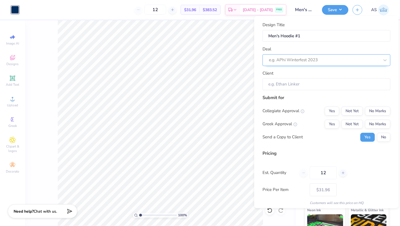
click at [316, 59] on div at bounding box center [324, 60] width 111 height 8
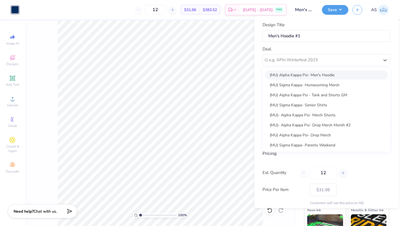
click at [313, 72] on div "(MU) Alpha Kappa Psi- Men's Hoodie" at bounding box center [326, 74] width 123 height 9
type input "[DEMOGRAPHIC_DATA][PERSON_NAME]"
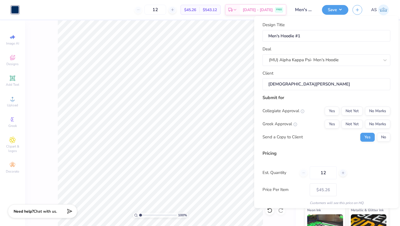
click at [313, 86] on input "[DEMOGRAPHIC_DATA][PERSON_NAME]" at bounding box center [327, 84] width 128 height 12
click at [375, 112] on button "No Marks" at bounding box center [377, 110] width 25 height 9
click at [332, 122] on button "Yes" at bounding box center [332, 123] width 14 height 9
type input "$37.33"
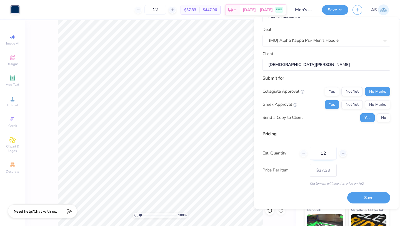
click at [330, 154] on input "12" at bounding box center [323, 153] width 27 height 13
type input "1"
type input "030"
type input "$29.25"
type input "0"
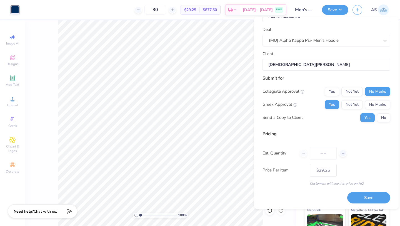
type input "0"
type input "20"
type input "$32.54"
click at [368, 158] on div "Est. Quantity 20" at bounding box center [327, 153] width 128 height 13
click at [325, 155] on input "20" at bounding box center [323, 153] width 27 height 13
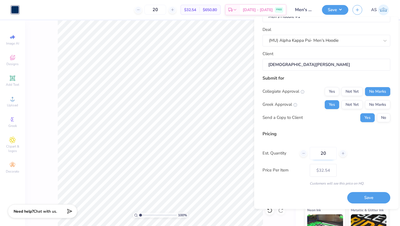
type input "2"
type input "25"
type input "$29.66"
type input "25"
click at [354, 144] on div "Pricing Est. Quantity 25 Price Per Item $29.66 Customers will see this price on…" at bounding box center [327, 157] width 128 height 55
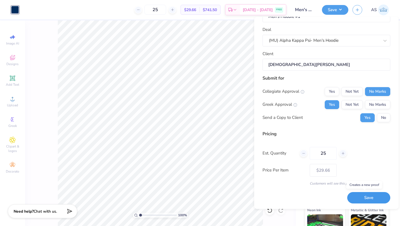
click at [355, 198] on button "Save" at bounding box center [368, 197] width 43 height 11
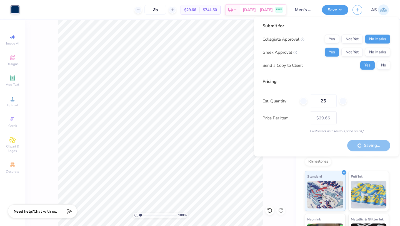
type input "– –"
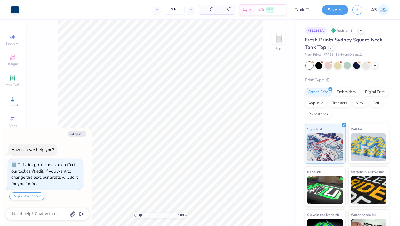
scroll to position [16, 0]
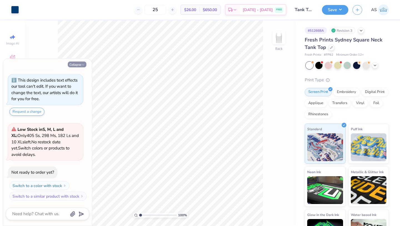
click at [80, 63] on button "Collapse" at bounding box center [77, 64] width 19 height 6
type textarea "x"
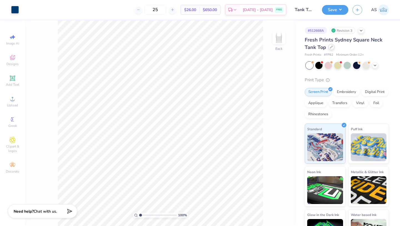
click at [331, 47] on icon at bounding box center [331, 47] width 3 height 3
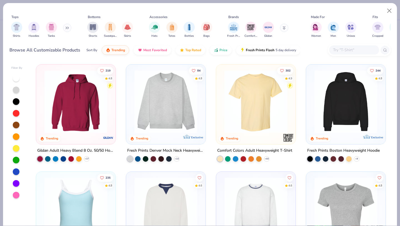
click at [343, 49] on input "text" at bounding box center [354, 50] width 43 height 6
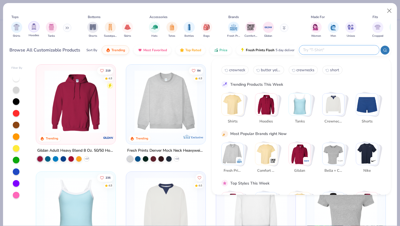
click at [47, 29] on div "filter for Tanks" at bounding box center [51, 27] width 11 height 11
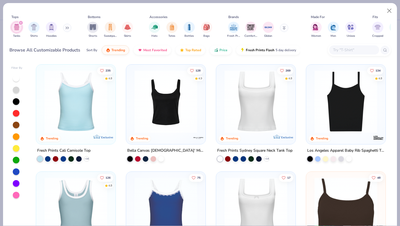
click at [91, 91] on img at bounding box center [76, 101] width 68 height 63
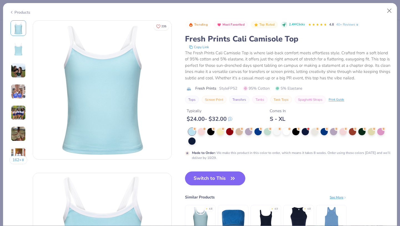
click at [17, 53] on img at bounding box center [18, 49] width 13 height 13
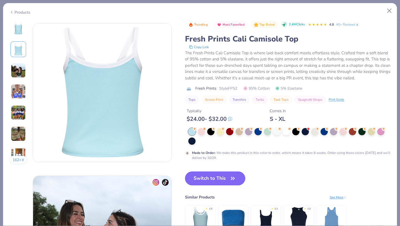
scroll to position [152, 0]
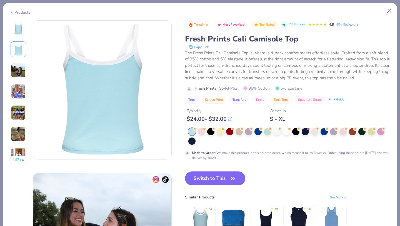
click at [11, 74] on img at bounding box center [18, 70] width 15 height 15
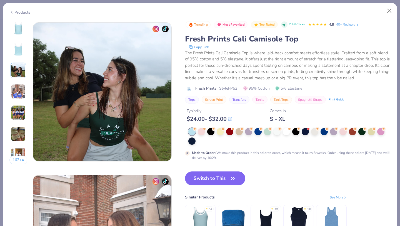
scroll to position [304, 0]
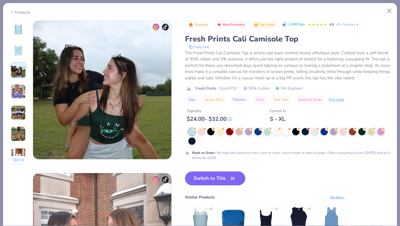
click at [25, 88] on img at bounding box center [18, 91] width 15 height 15
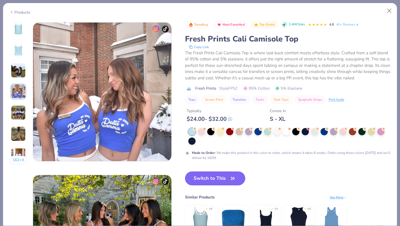
scroll to position [457, 0]
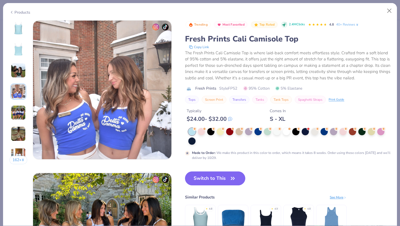
click at [18, 67] on img at bounding box center [18, 70] width 15 height 15
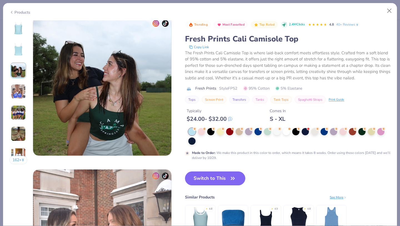
scroll to position [304, 0]
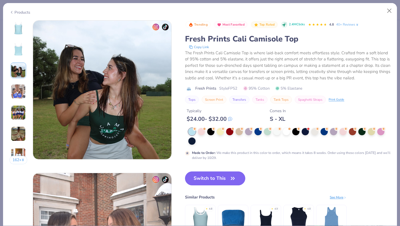
click at [22, 88] on img at bounding box center [18, 91] width 15 height 15
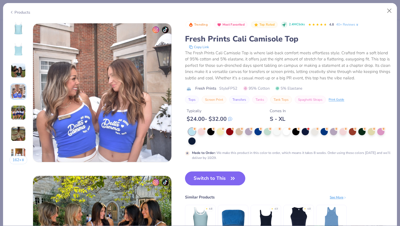
scroll to position [457, 0]
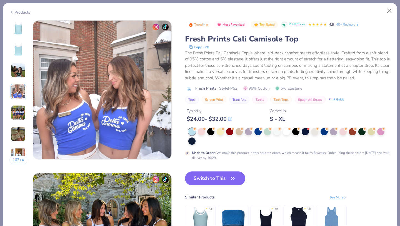
click at [23, 118] on img at bounding box center [18, 112] width 15 height 15
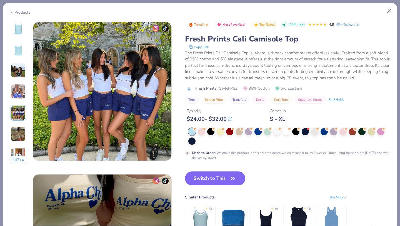
scroll to position [609, 0]
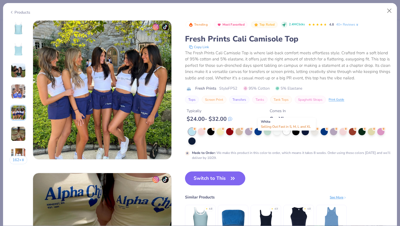
click at [289, 134] on div at bounding box center [286, 130] width 7 height 7
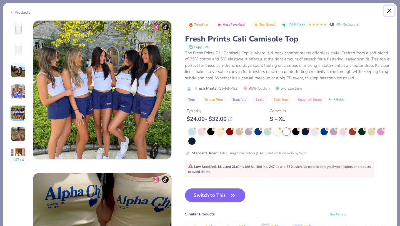
click at [389, 13] on button "Close" at bounding box center [389, 11] width 11 height 11
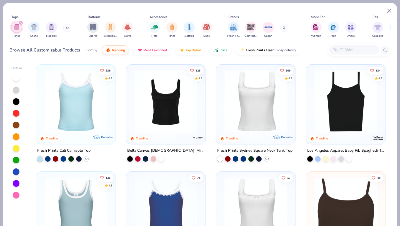
click at [180, 121] on img at bounding box center [166, 101] width 68 height 63
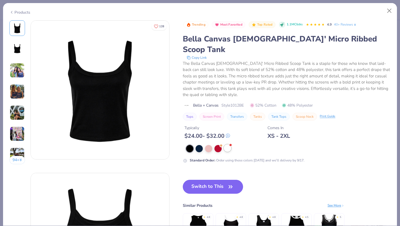
click at [226, 144] on div at bounding box center [227, 147] width 7 height 7
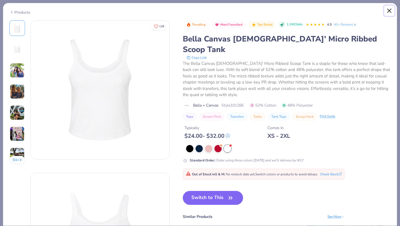
click at [388, 8] on button "Close" at bounding box center [389, 11] width 11 height 11
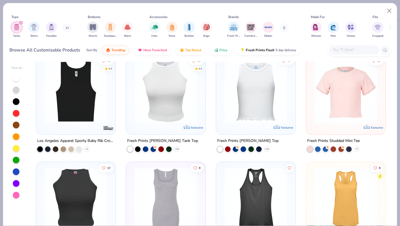
scroll to position [327, 0]
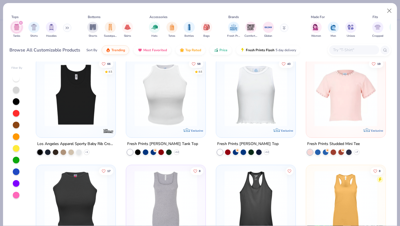
click at [174, 116] on img at bounding box center [166, 94] width 68 height 63
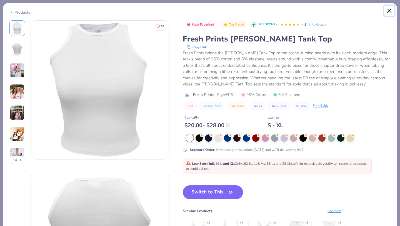
click at [391, 8] on button "Close" at bounding box center [389, 11] width 11 height 11
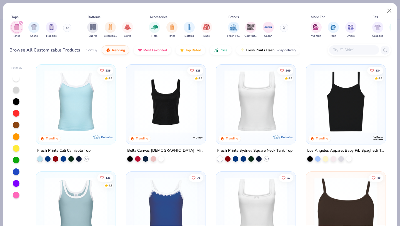
scroll to position [74, 0]
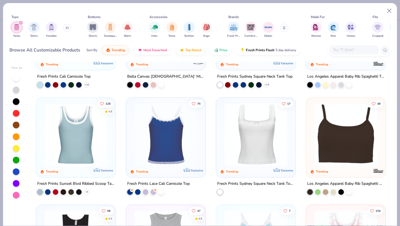
click at [72, 143] on img at bounding box center [76, 134] width 68 height 63
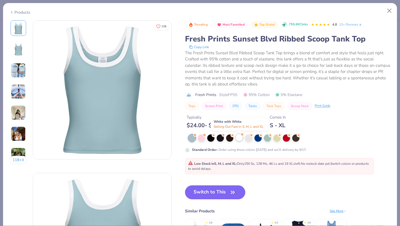
click at [242, 139] on div at bounding box center [239, 137] width 7 height 7
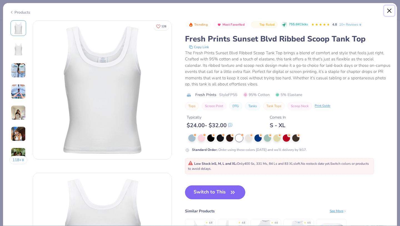
click at [389, 10] on button "Close" at bounding box center [389, 11] width 11 height 11
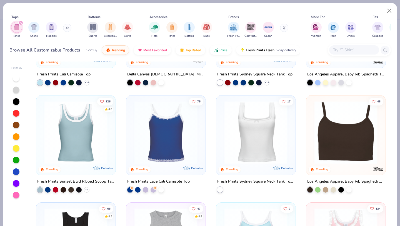
scroll to position [78, 0]
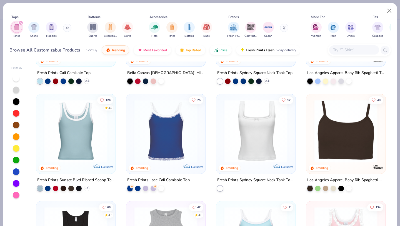
click at [175, 144] on img at bounding box center [166, 130] width 68 height 63
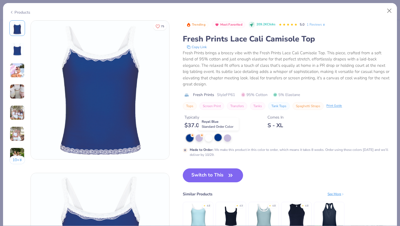
click at [218, 137] on div at bounding box center [217, 137] width 7 height 7
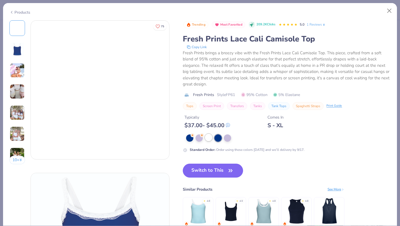
click at [209, 137] on div at bounding box center [208, 137] width 7 height 7
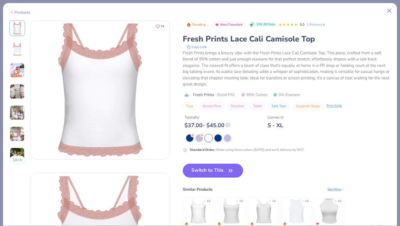
click at [13, 51] on img at bounding box center [17, 49] width 13 height 13
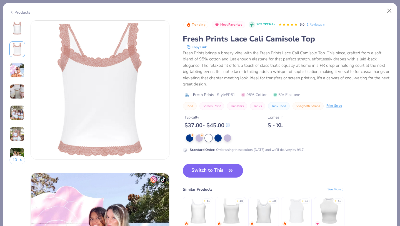
click at [14, 62] on div "10 +" at bounding box center [17, 94] width 16 height 148
click at [14, 66] on img at bounding box center [17, 70] width 15 height 15
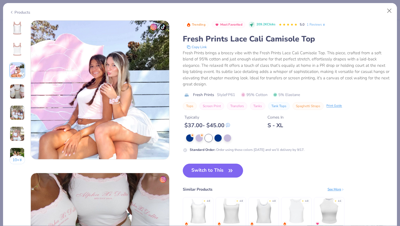
click at [19, 87] on img at bounding box center [17, 91] width 15 height 15
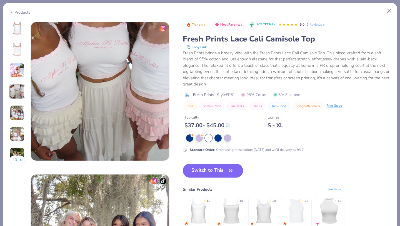
scroll to position [457, 0]
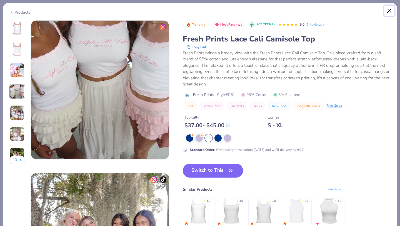
click at [391, 13] on button "Close" at bounding box center [389, 11] width 11 height 11
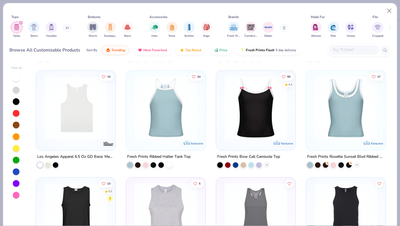
scroll to position [635, 0]
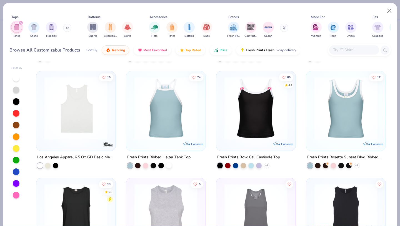
click at [368, 109] on img at bounding box center [346, 107] width 68 height 63
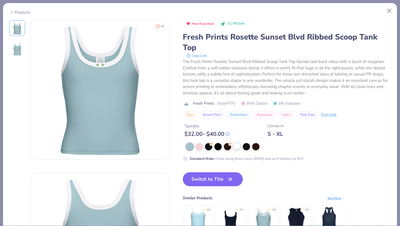
click at [236, 146] on div at bounding box center [236, 145] width 7 height 7
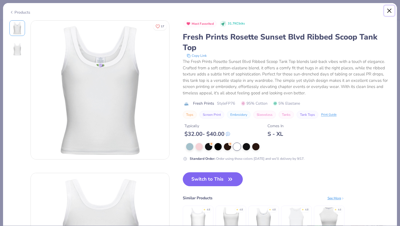
click at [386, 6] on button "Close" at bounding box center [389, 11] width 11 height 11
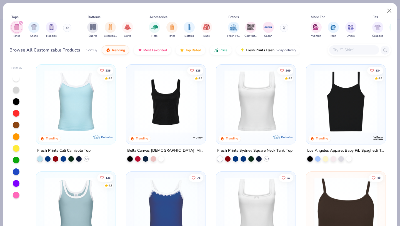
click at [159, 122] on img at bounding box center [166, 101] width 68 height 63
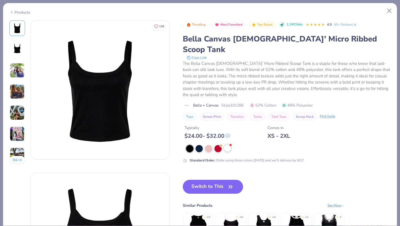
click at [231, 144] on div at bounding box center [227, 147] width 7 height 7
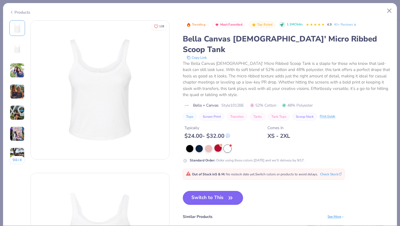
click at [220, 144] on div at bounding box center [217, 147] width 7 height 7
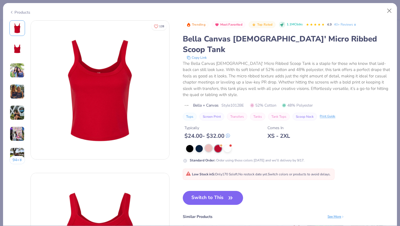
click at [212, 144] on div at bounding box center [208, 147] width 7 height 7
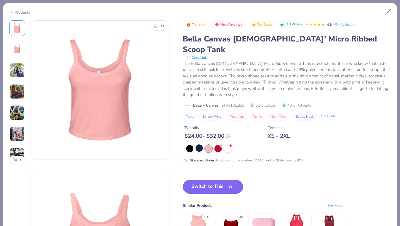
click at [196, 144] on div at bounding box center [199, 147] width 7 height 7
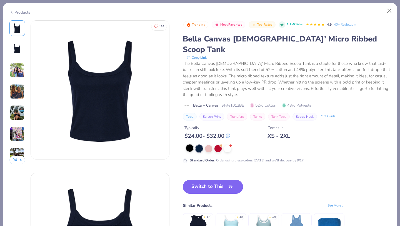
click at [189, 144] on div at bounding box center [189, 147] width 7 height 7
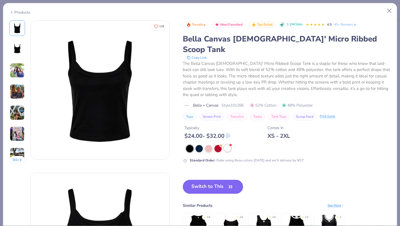
click at [229, 144] on div at bounding box center [227, 147] width 7 height 7
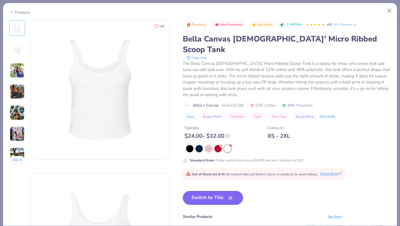
click at [328, 171] on button "Check Stock" at bounding box center [331, 173] width 22 height 5
click at [236, 91] on div "Trending Most Favorited Top Rated 1.1M Clicks 4.9 40+ Reviews Bella Canvas Ladi…" at bounding box center [287, 70] width 208 height 100
click at [237, 98] on div "Trending Most Favorited Top Rated 1.1M Clicks 4.9 40+ Reviews Bella Canvas Ladi…" at bounding box center [287, 70] width 208 height 100
click at [237, 102] on span "Style 1012BE" at bounding box center [232, 105] width 23 height 6
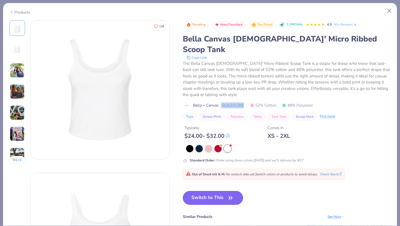
click at [237, 102] on span "Style 1012BE" at bounding box center [232, 105] width 23 height 6
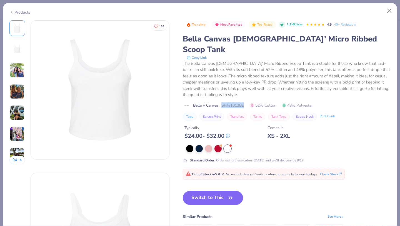
click at [237, 102] on span "Style 1012BE" at bounding box center [232, 105] width 23 height 6
click at [388, 12] on button "Close" at bounding box center [389, 11] width 11 height 11
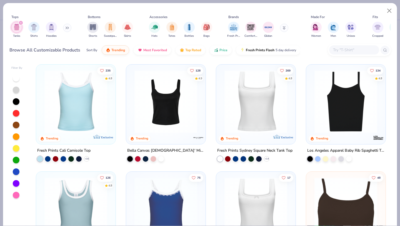
click at [251, 102] on img at bounding box center [256, 101] width 68 height 63
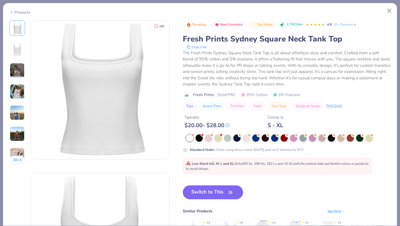
click at [233, 96] on span "Style FP82" at bounding box center [226, 95] width 18 height 6
copy span "FP82"
click at [388, 11] on button "Close" at bounding box center [389, 11] width 11 height 11
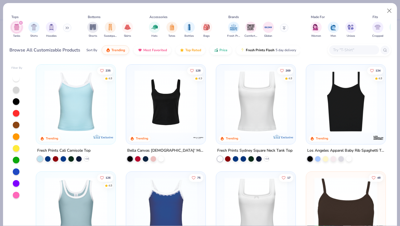
click at [21, 21] on div "filter for Tanks" at bounding box center [20, 22] width 5 height 5
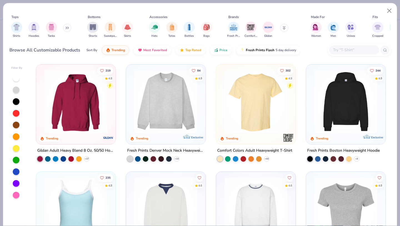
click at [162, 113] on img at bounding box center [166, 101] width 68 height 63
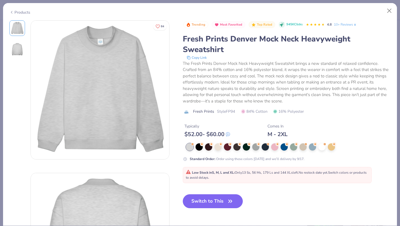
click at [19, 49] on img at bounding box center [17, 49] width 13 height 13
click at [349, 25] on link "10+ Reviews" at bounding box center [345, 24] width 23 height 5
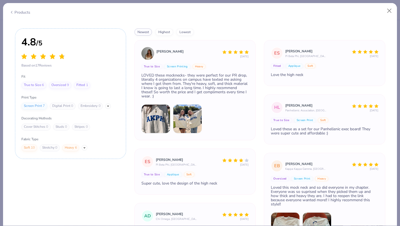
scroll to position [740, 0]
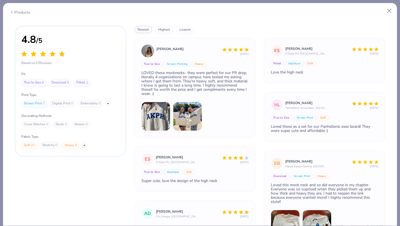
click at [160, 118] on img at bounding box center [155, 116] width 29 height 29
click at [154, 112] on img at bounding box center [155, 116] width 29 height 29
click at [148, 53] on img at bounding box center [147, 50] width 13 height 13
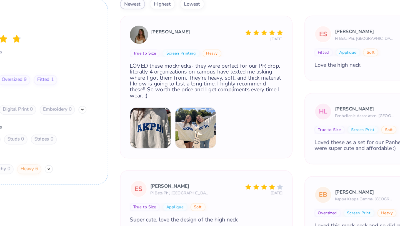
click at [312, 7] on div "Products" at bounding box center [200, 10] width 394 height 14
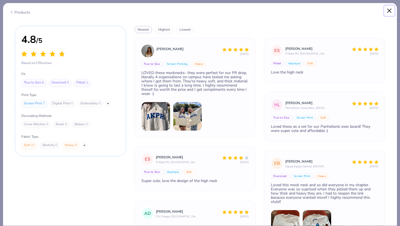
click at [389, 8] on button "Close" at bounding box center [389, 11] width 11 height 11
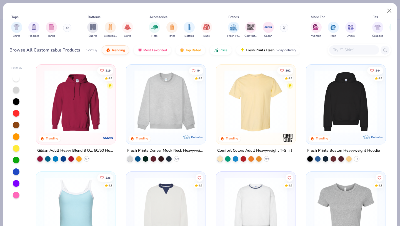
click at [169, 124] on img at bounding box center [166, 101] width 68 height 63
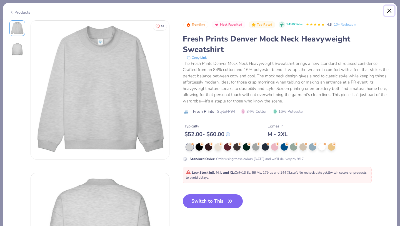
click at [389, 9] on button "Close" at bounding box center [389, 11] width 11 height 11
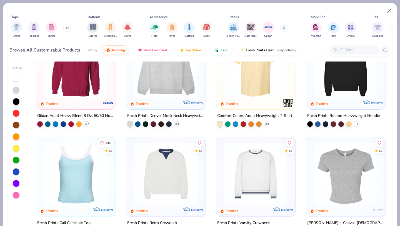
scroll to position [34, 0]
click at [146, 81] on img at bounding box center [166, 67] width 68 height 63
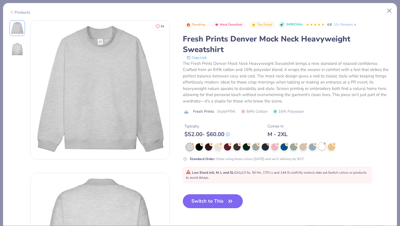
click at [323, 146] on div at bounding box center [321, 146] width 7 height 7
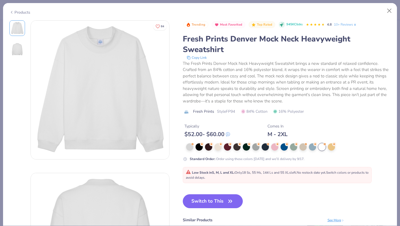
click at [15, 46] on img at bounding box center [17, 49] width 13 height 13
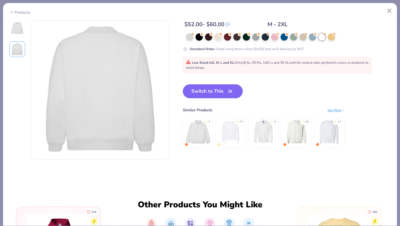
scroll to position [155, 0]
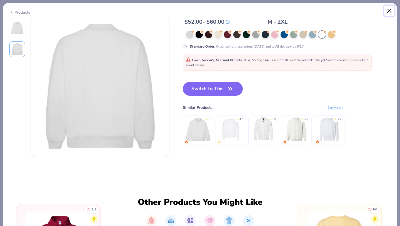
click at [389, 8] on button "Close" at bounding box center [389, 11] width 11 height 11
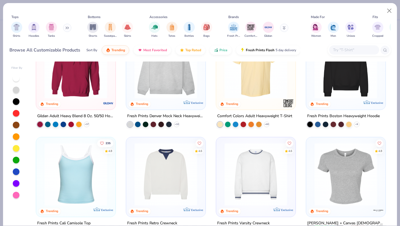
click at [175, 92] on img at bounding box center [166, 67] width 68 height 63
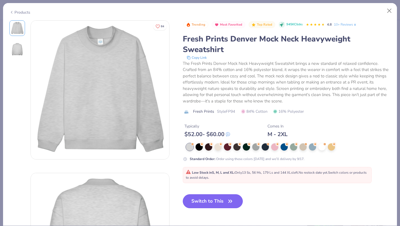
click at [222, 197] on button "Switch to This" at bounding box center [213, 201] width 60 height 14
type input "50"
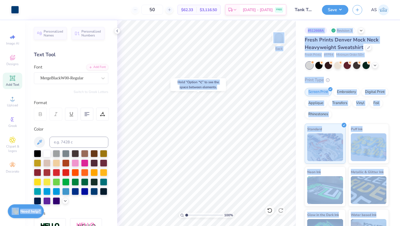
click at [206, 114] on body "Art colors 50 $62.33 Per Item $3,116.50 Total Est. Delivery Sep 14 - 17 FREE De…" at bounding box center [200, 113] width 400 height 226
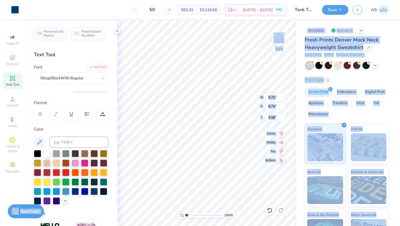
type input "9.73"
type input "8.74"
type input "4.58"
type input "1.93"
type input "9.73"
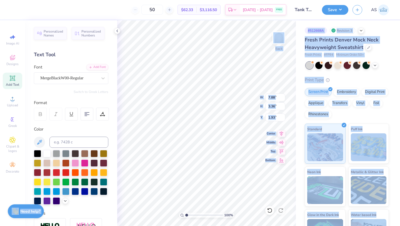
type input "3.16"
type input "5.29"
type input "3.45"
type input "2.50"
type input "8.17"
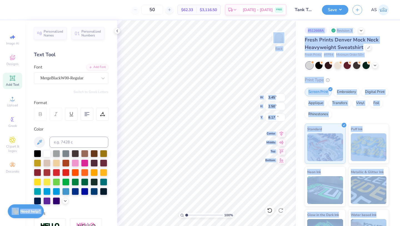
type input "0.56"
type input "2.22"
type input "8.45"
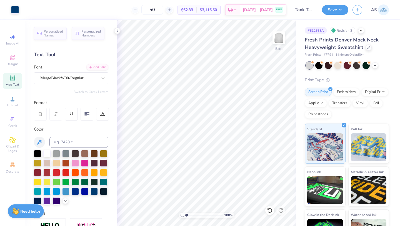
click at [306, 10] on input "Tank Top AKPSI" at bounding box center [304, 9] width 27 height 11
click at [310, 10] on input "Tank Top AKPSI" at bounding box center [304, 9] width 27 height 11
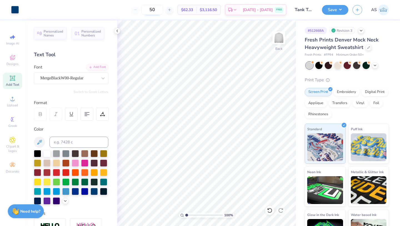
click at [163, 12] on input "50" at bounding box center [152, 10] width 22 height 10
type input "5"
type input "70"
click at [370, 48] on div at bounding box center [369, 47] width 6 height 6
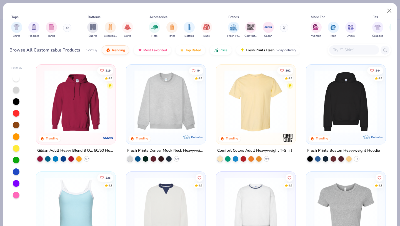
click at [191, 7] on div "Tops Shirts Hoodies Tanks Bottoms Shorts Sweatpants Skirts Accessories Hats Tot…" at bounding box center [200, 31] width 394 height 57
click at [391, 13] on button "Close" at bounding box center [389, 11] width 11 height 11
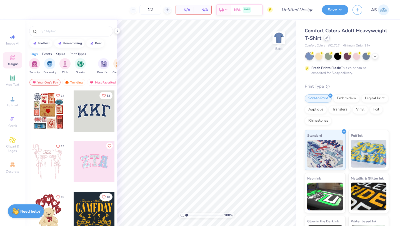
click at [328, 38] on icon at bounding box center [326, 37] width 3 height 3
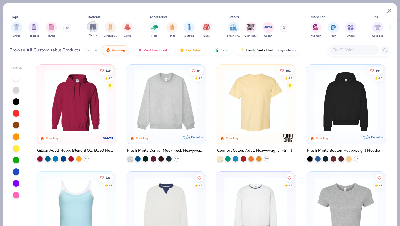
click at [94, 28] on img "filter for Shorts" at bounding box center [93, 26] width 6 height 6
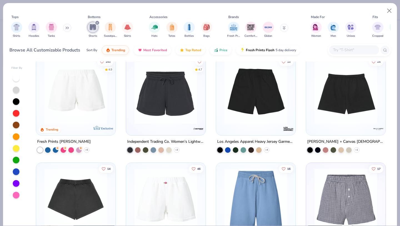
scroll to position [203, 0]
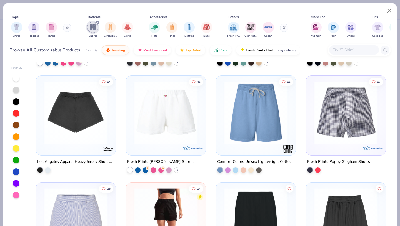
click at [355, 130] on img at bounding box center [346, 112] width 68 height 63
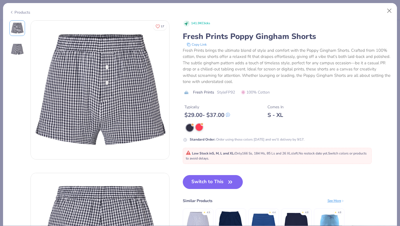
click at [198, 128] on div at bounding box center [199, 126] width 7 height 7
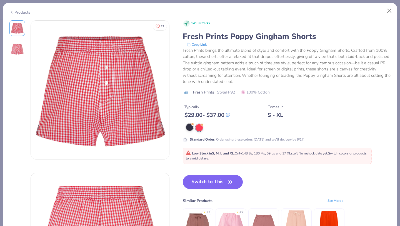
click at [193, 128] on div at bounding box center [189, 126] width 7 height 7
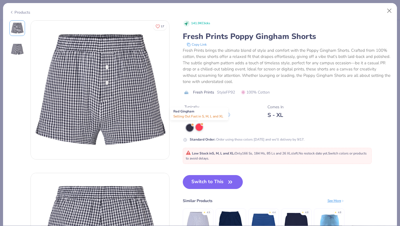
click at [200, 128] on div at bounding box center [199, 126] width 7 height 7
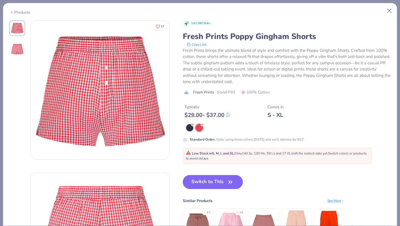
click at [221, 185] on button "Switch to This" at bounding box center [213, 182] width 60 height 14
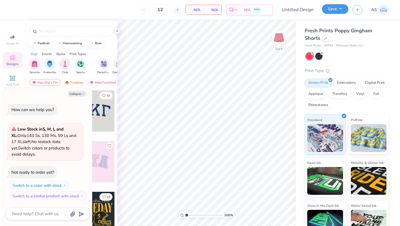
click at [333, 9] on button "Save" at bounding box center [335, 9] width 26 height 10
type textarea "x"
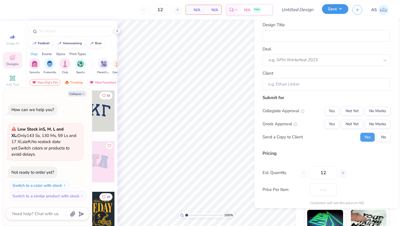
click at [333, 9] on button "Save" at bounding box center [335, 9] width 26 height 10
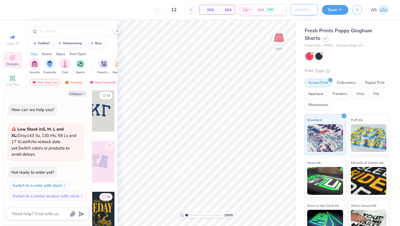
click at [304, 6] on input "Design Title" at bounding box center [304, 9] width 27 height 11
type input "S"
type textarea "x"
type input "SH"
type textarea "x"
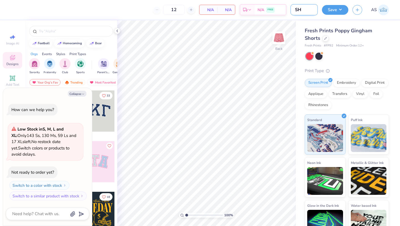
type input "SHo"
type textarea "x"
type input "SHoe"
type textarea "x"
type input "SHoet"
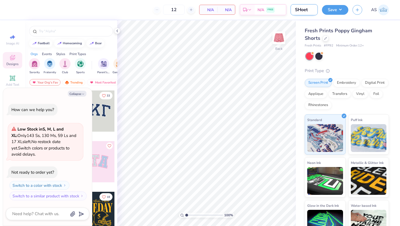
type textarea "x"
type input "SHoets"
type textarea "x"
type input "SHoet"
type textarea "x"
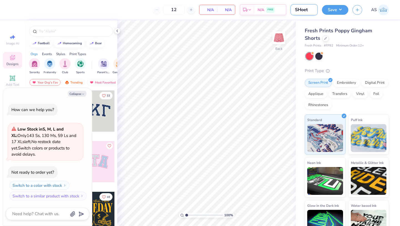
type input "SHoe"
type textarea "x"
type input "SHo"
type textarea "x"
type input "SH"
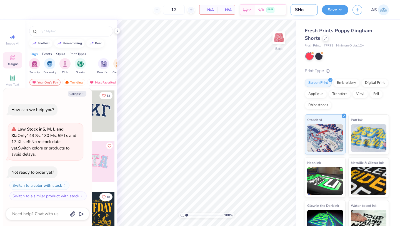
type textarea "x"
type input "S"
type textarea "x"
type input "Sh"
type textarea "x"
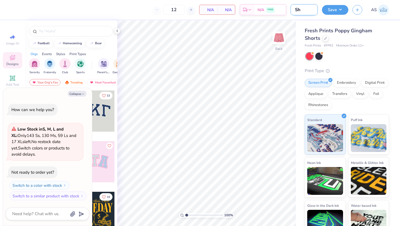
type input "Sho"
type textarea "x"
type input "Shor"
type textarea "x"
type input "Short"
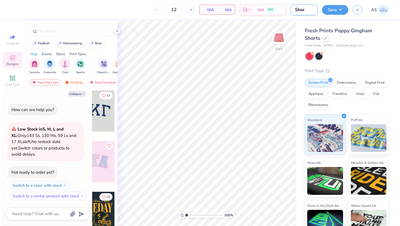
type textarea "x"
type input "Shorts"
type textarea "x"
type input "Shorts"
type textarea "x"
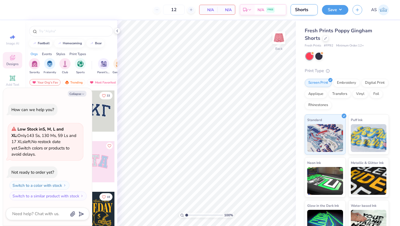
type input "Shorts #"
type textarea "x"
type input "Shorts #2"
type textarea "x"
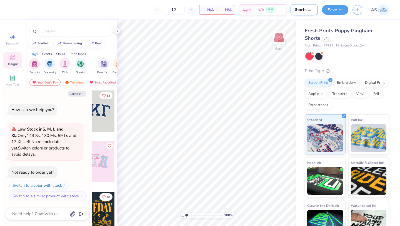
type input "Shorts #2"
type textarea "x"
type input "Shorts #2"
click at [343, 6] on button "Save" at bounding box center [335, 9] width 26 height 10
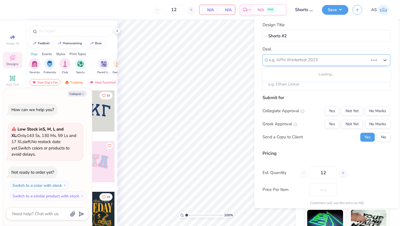
click at [313, 63] on div at bounding box center [318, 60] width 99 height 8
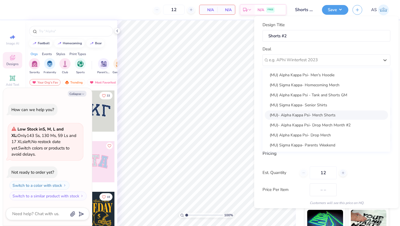
click at [313, 114] on div "(MU)- Alpha Kappa Psi- Merch Shorts" at bounding box center [326, 114] width 123 height 9
type textarea "x"
type input "[DEMOGRAPHIC_DATA][PERSON_NAME]"
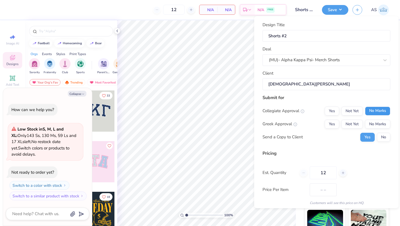
click at [373, 113] on button "No Marks" at bounding box center [377, 110] width 25 height 9
click at [373, 120] on button "No Marks" at bounding box center [377, 123] width 25 height 9
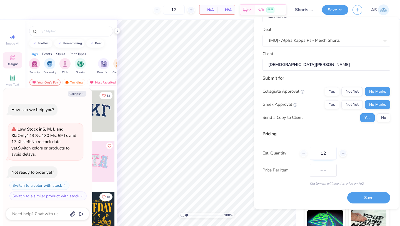
click at [326, 156] on input "12" at bounding box center [323, 153] width 27 height 13
click at [323, 154] on input "12" at bounding box center [323, 153] width 27 height 13
type input "5"
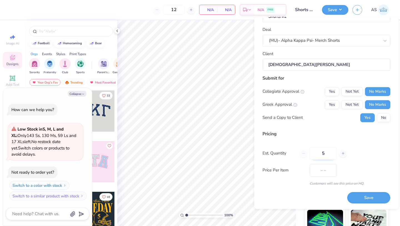
type input "50"
click at [377, 154] on div "Est. Quantity 50" at bounding box center [327, 153] width 128 height 13
click at [361, 194] on button "Save" at bounding box center [368, 197] width 43 height 11
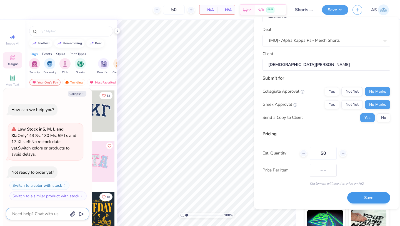
scroll to position [7, 0]
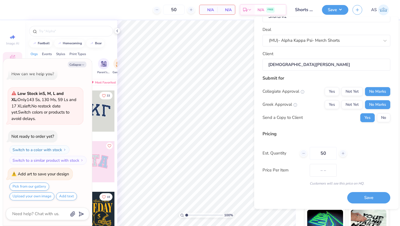
type textarea "x"
